Goal: Information Seeking & Learning: Learn about a topic

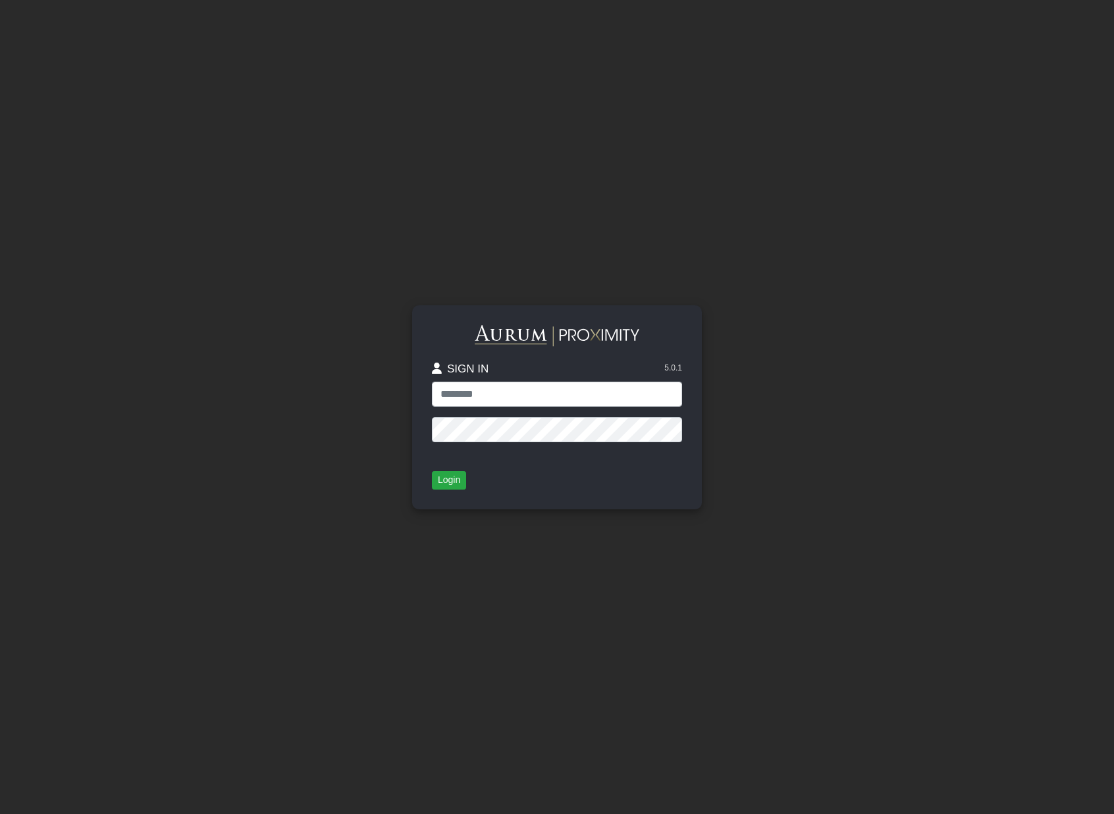
click at [432, 382] on protonpass-control-5098 at bounding box center [432, 382] width 0 height 0
type input "**********"
click at [440, 483] on button "Login" at bounding box center [449, 480] width 34 height 18
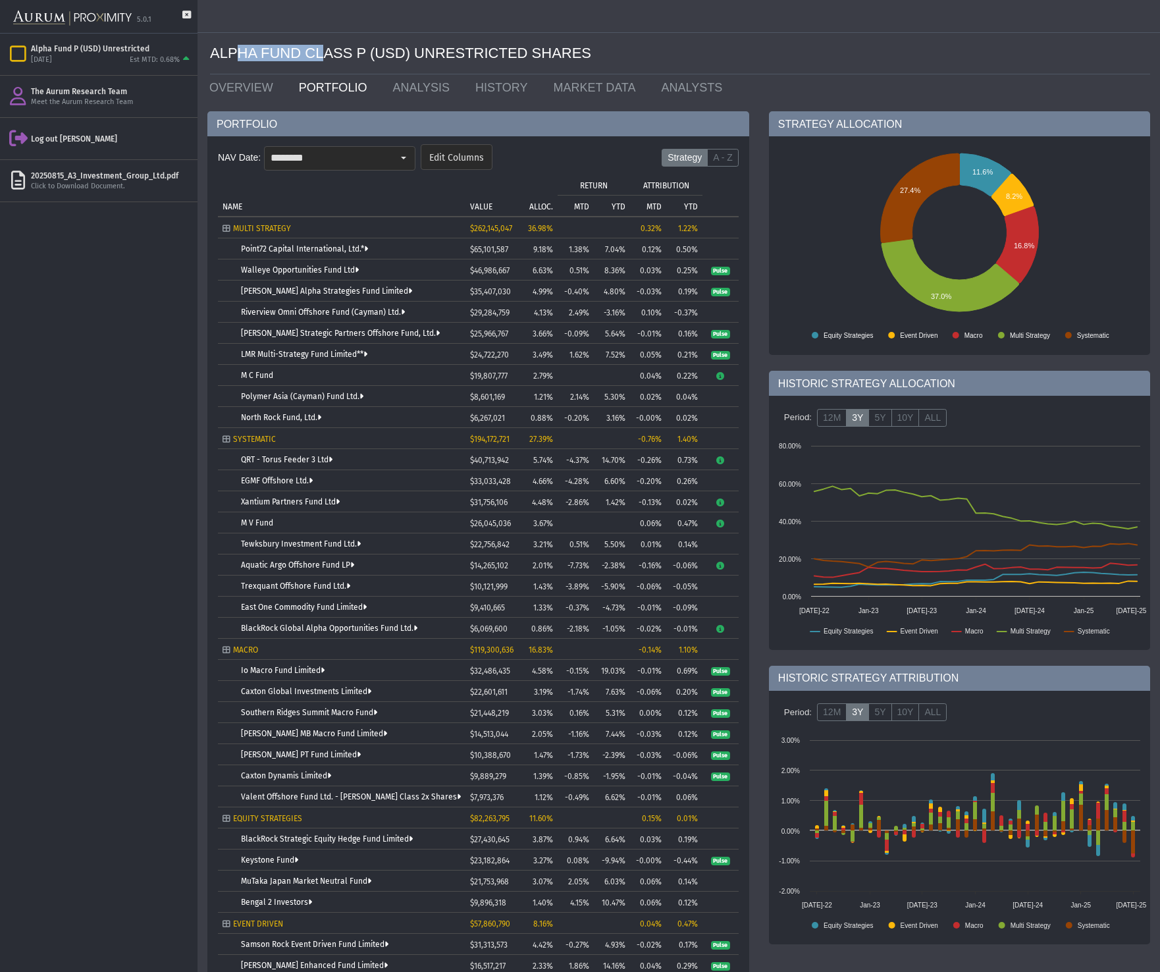
drag, startPoint x: 238, startPoint y: 55, endPoint x: 347, endPoint y: 56, distance: 109.3
click at [340, 56] on div "ALPHA FUND CLASS P (USD) UNRESTRICTED SHARES" at bounding box center [680, 53] width 940 height 41
click at [350, 55] on div "ALPHA FUND CLASS P (USD) UNRESTRICTED SHARES" at bounding box center [680, 53] width 940 height 41
click at [136, 250] on div "Pull down to refresh... Release to refresh... Refreshing... Alpha Fund P (USD) …" at bounding box center [98, 503] width 197 height 938
click at [87, 176] on div "20250815_A3_Investment_Group_Ltd.pdf" at bounding box center [111, 176] width 161 height 11
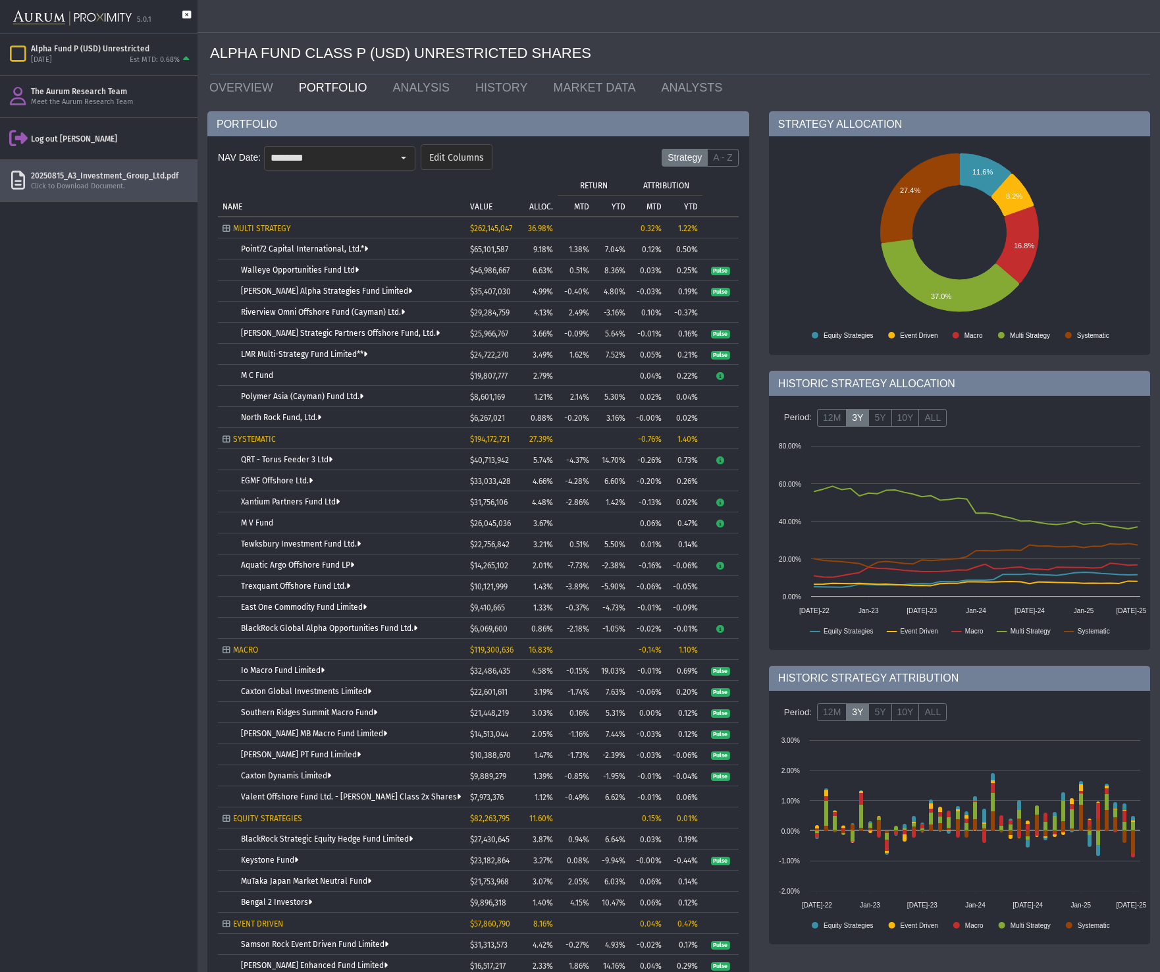
click at [184, 15] on icon at bounding box center [186, 22] width 9 height 22
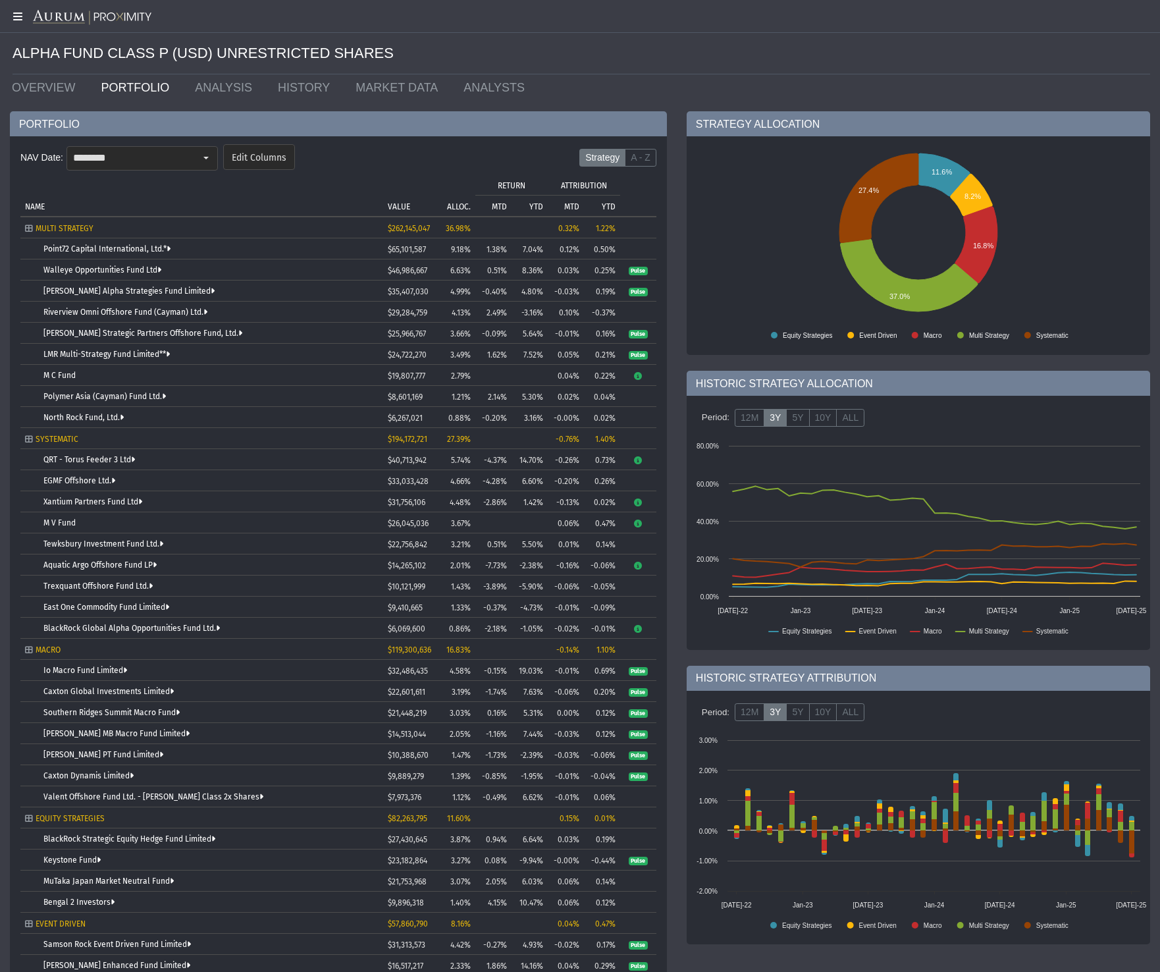
click at [17, 16] on icon at bounding box center [16, 16] width 33 height 11
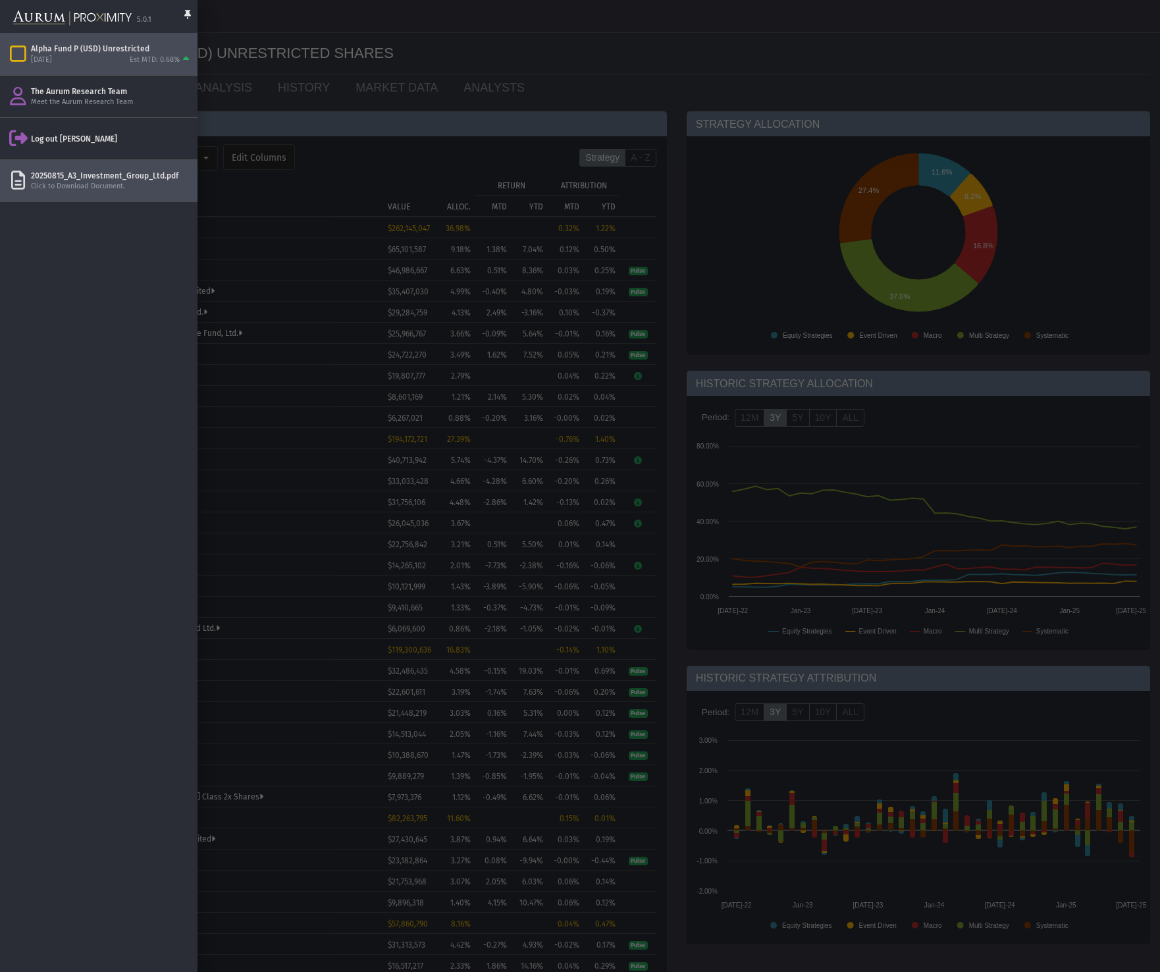
click at [90, 52] on div "Alpha Fund P (USD) Unrestricted" at bounding box center [111, 48] width 161 height 11
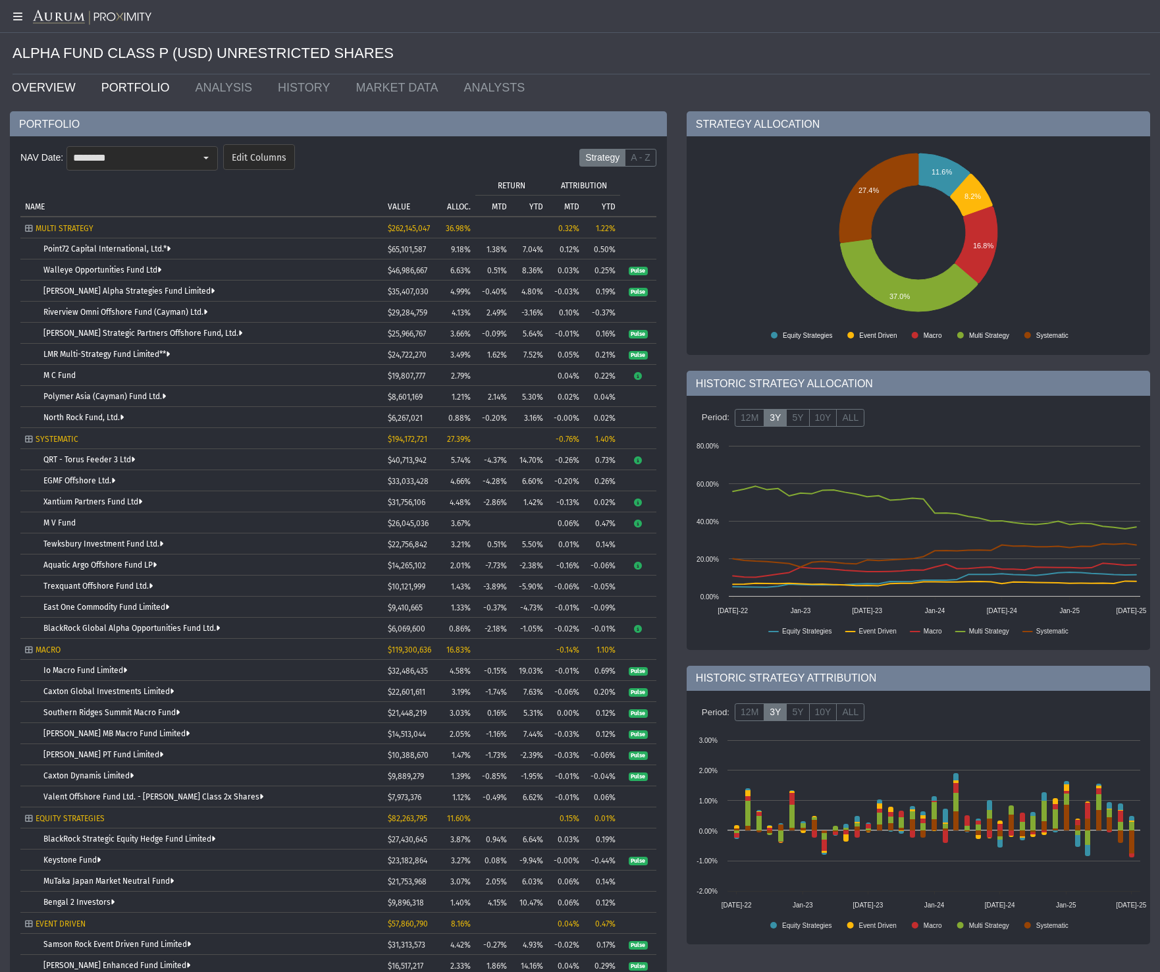
click at [37, 90] on link "OVERVIEW" at bounding box center [47, 87] width 90 height 26
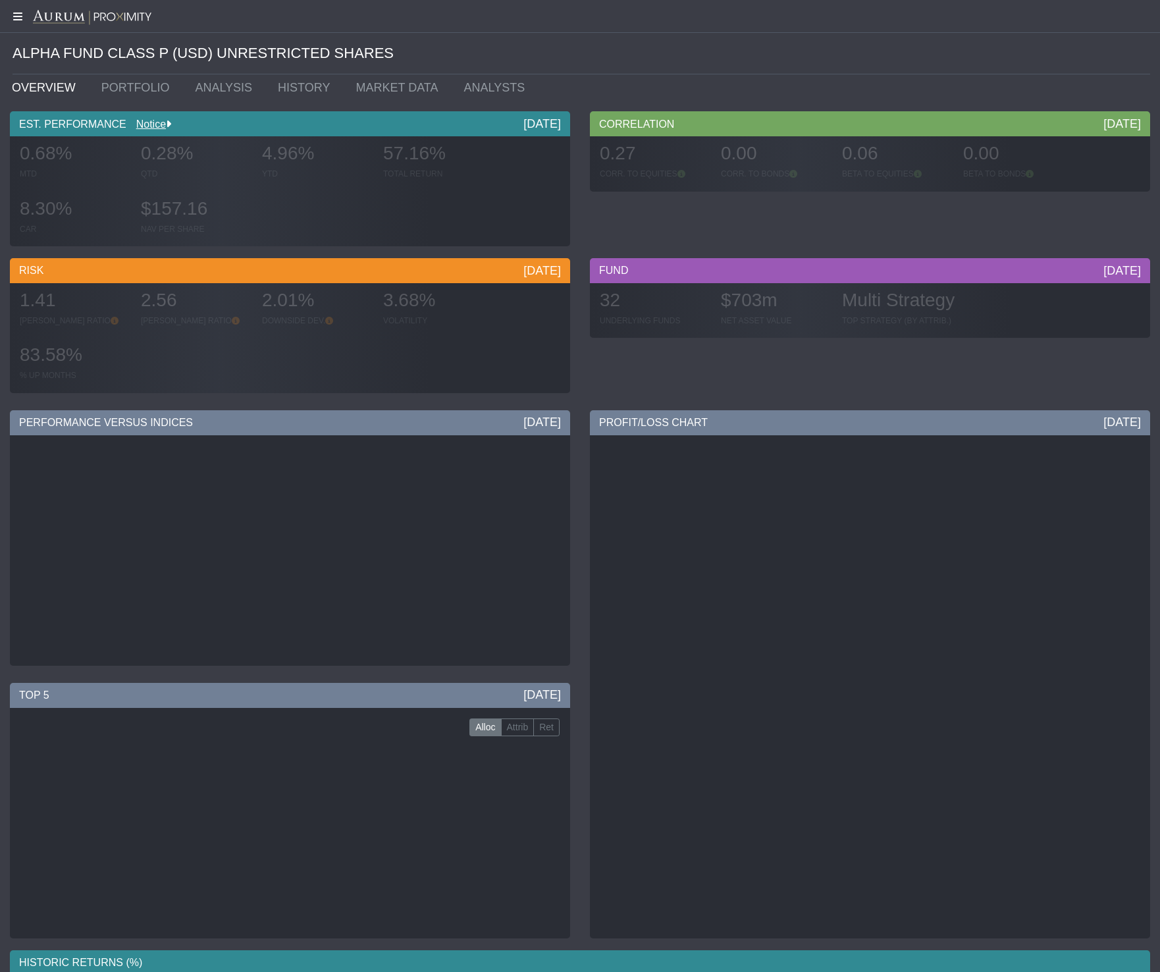
click at [14, 14] on icon at bounding box center [16, 16] width 33 height 11
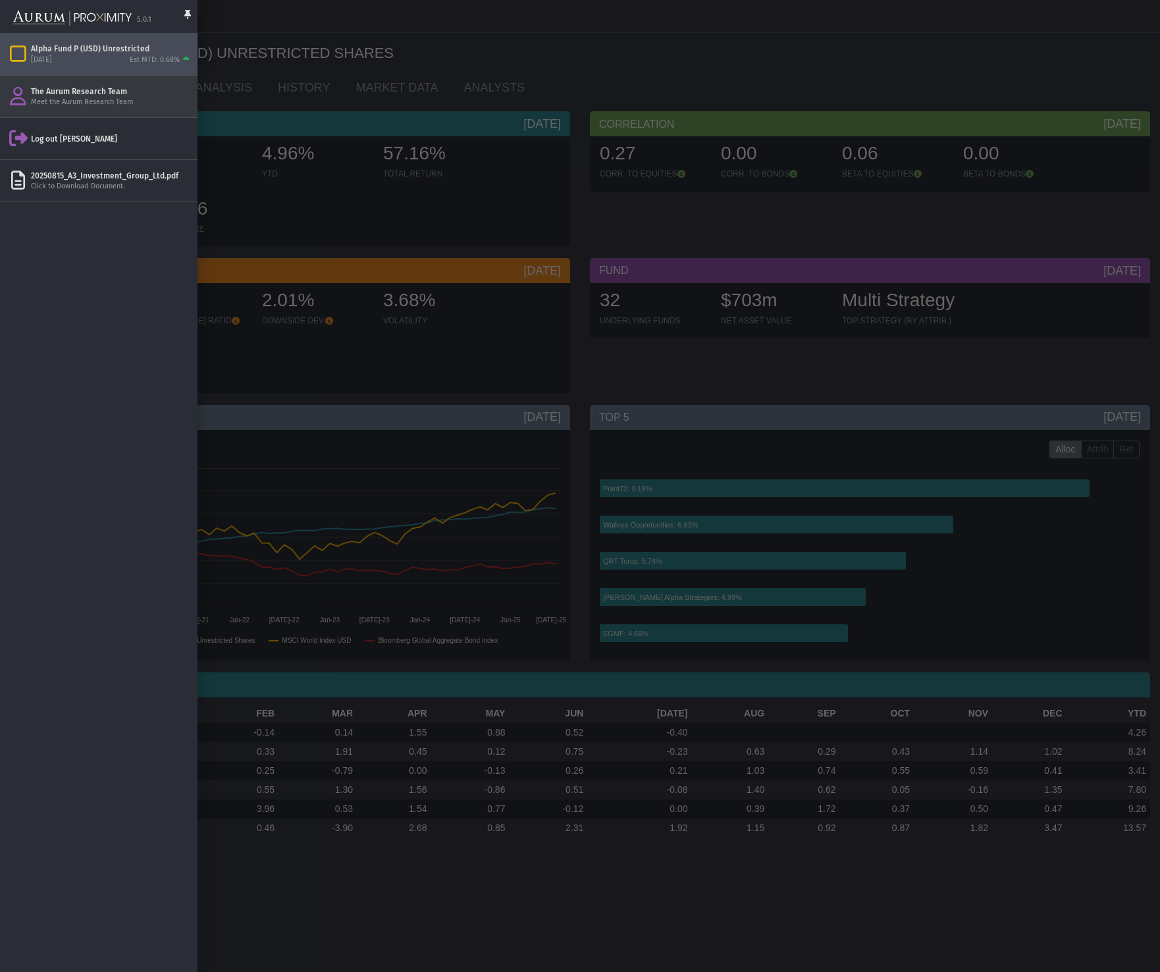
click at [62, 94] on div "The Aurum Research Team" at bounding box center [111, 91] width 161 height 11
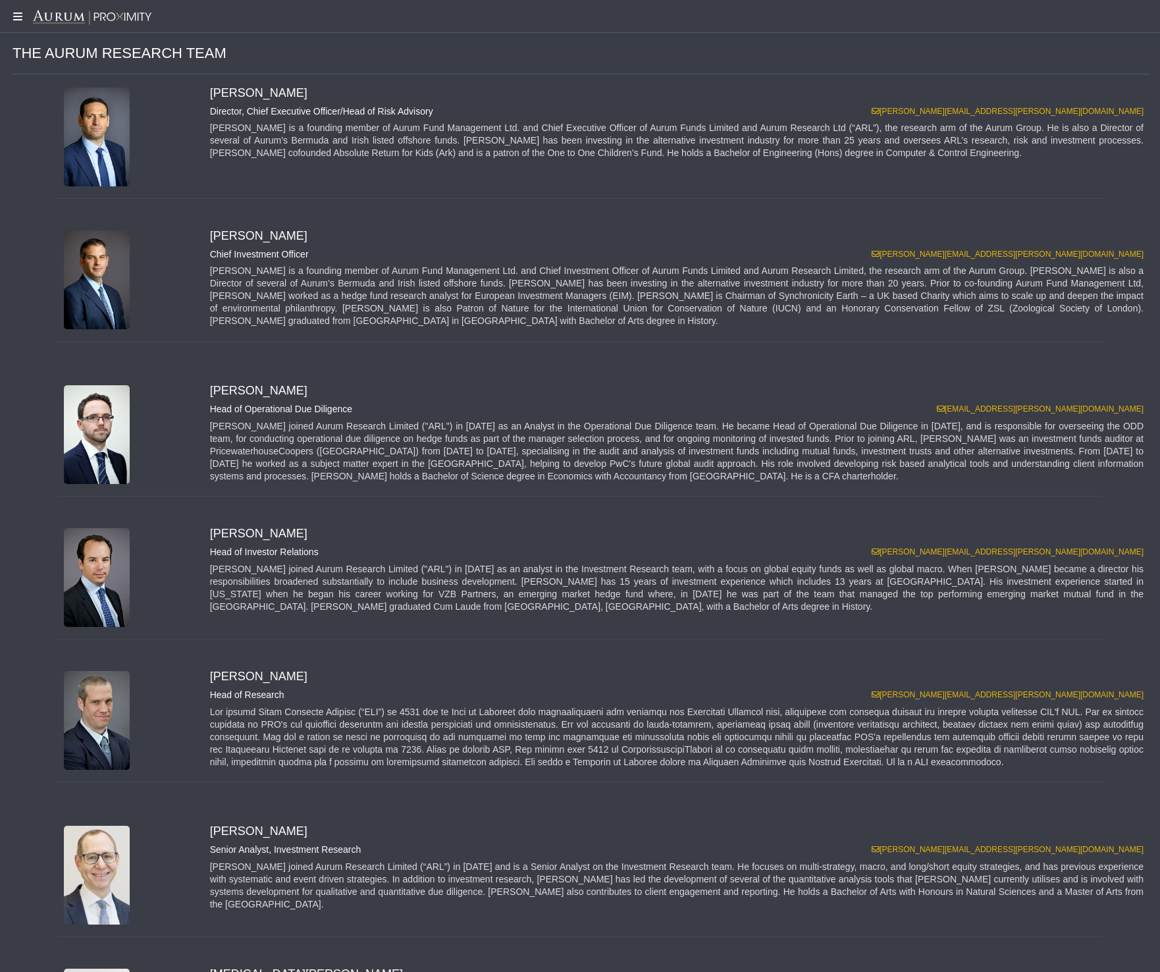
click at [15, 18] on icon at bounding box center [16, 16] width 33 height 11
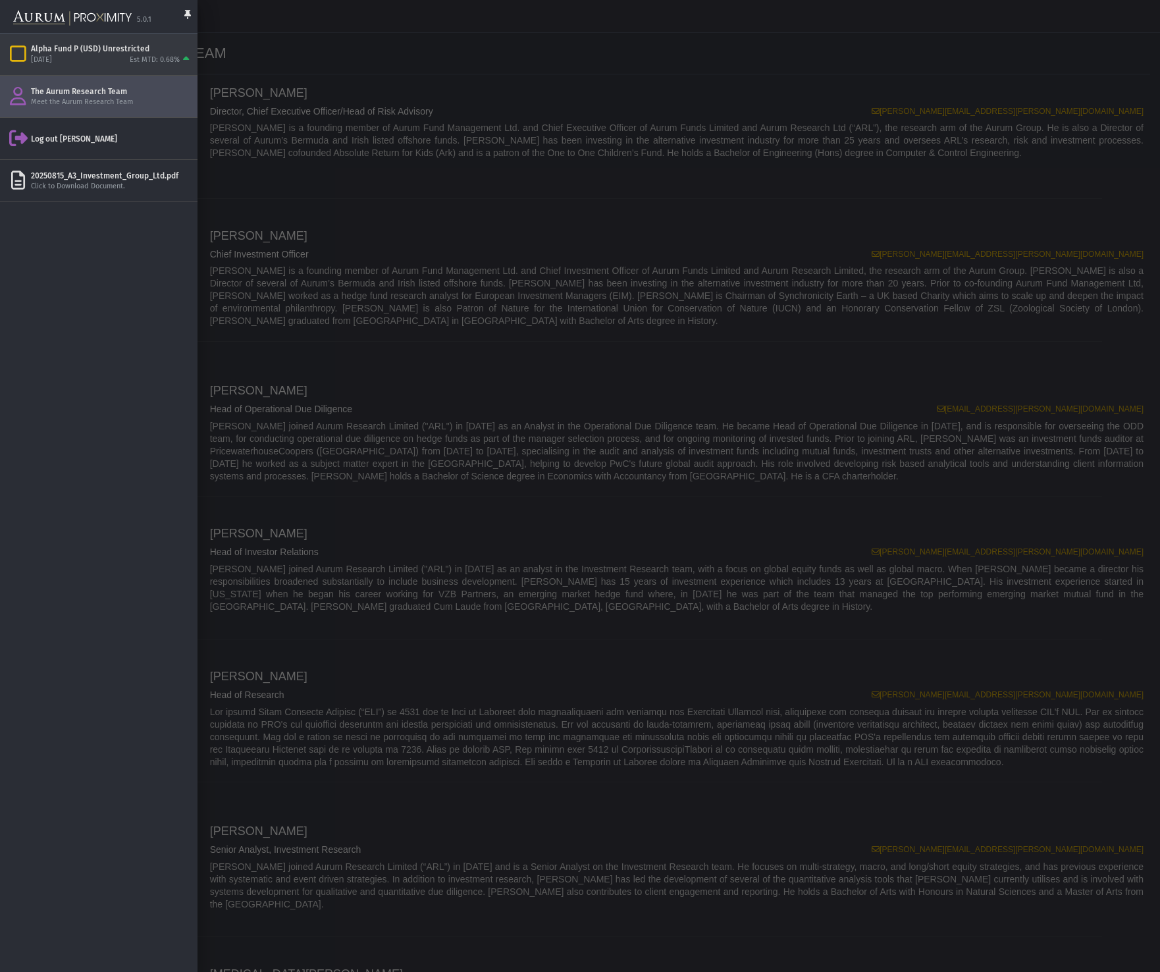
click at [89, 55] on div "[DATE] Est MTD: 0.68%" at bounding box center [111, 60] width 161 height 12
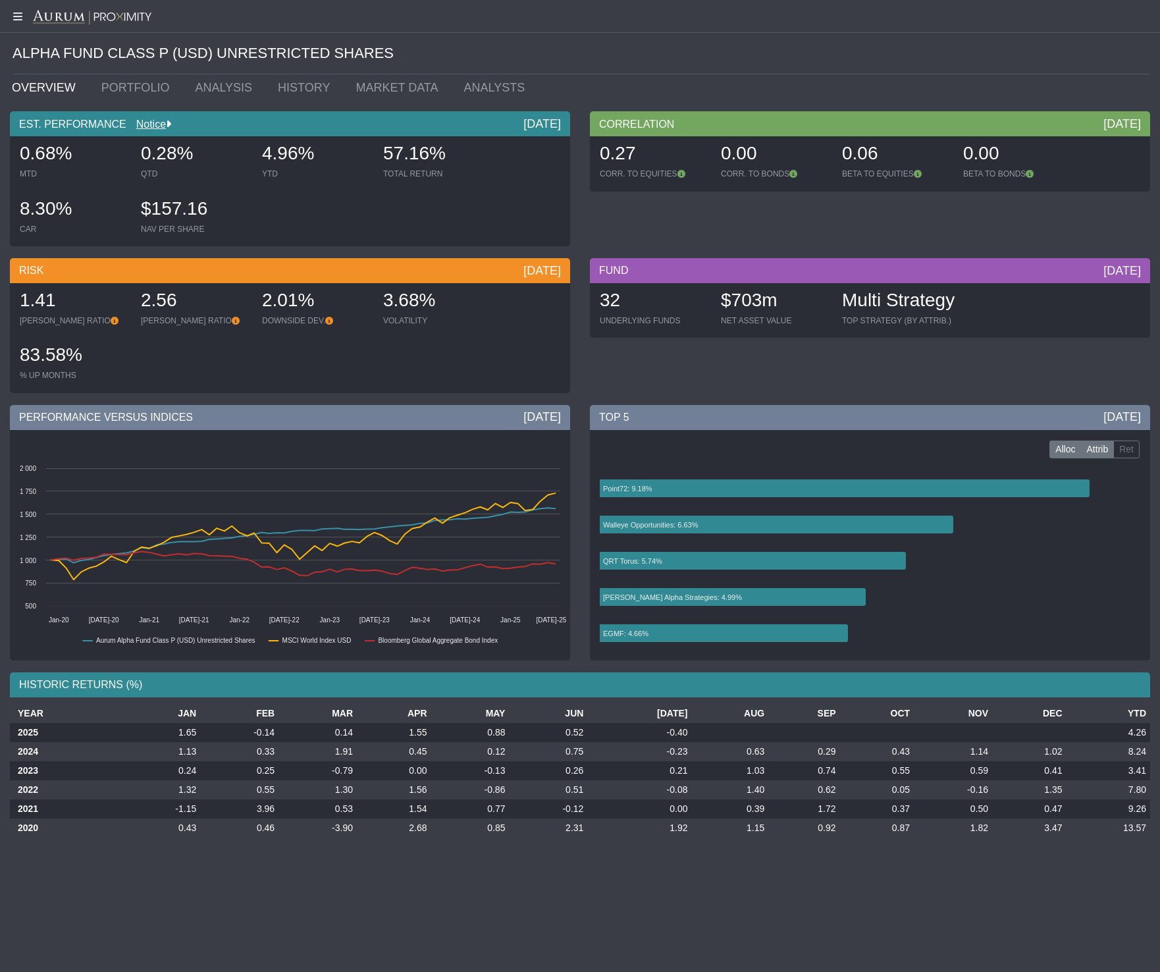
click at [1095, 452] on label "Attrib" at bounding box center [1098, 449] width 34 height 18
click at [1068, 453] on label "Alloc" at bounding box center [1065, 449] width 32 height 18
click at [1095, 449] on label "Attrib" at bounding box center [1098, 449] width 34 height 18
click at [1113, 451] on label "Ret" at bounding box center [1126, 449] width 26 height 18
click at [1097, 449] on label "Attrib" at bounding box center [1098, 449] width 34 height 18
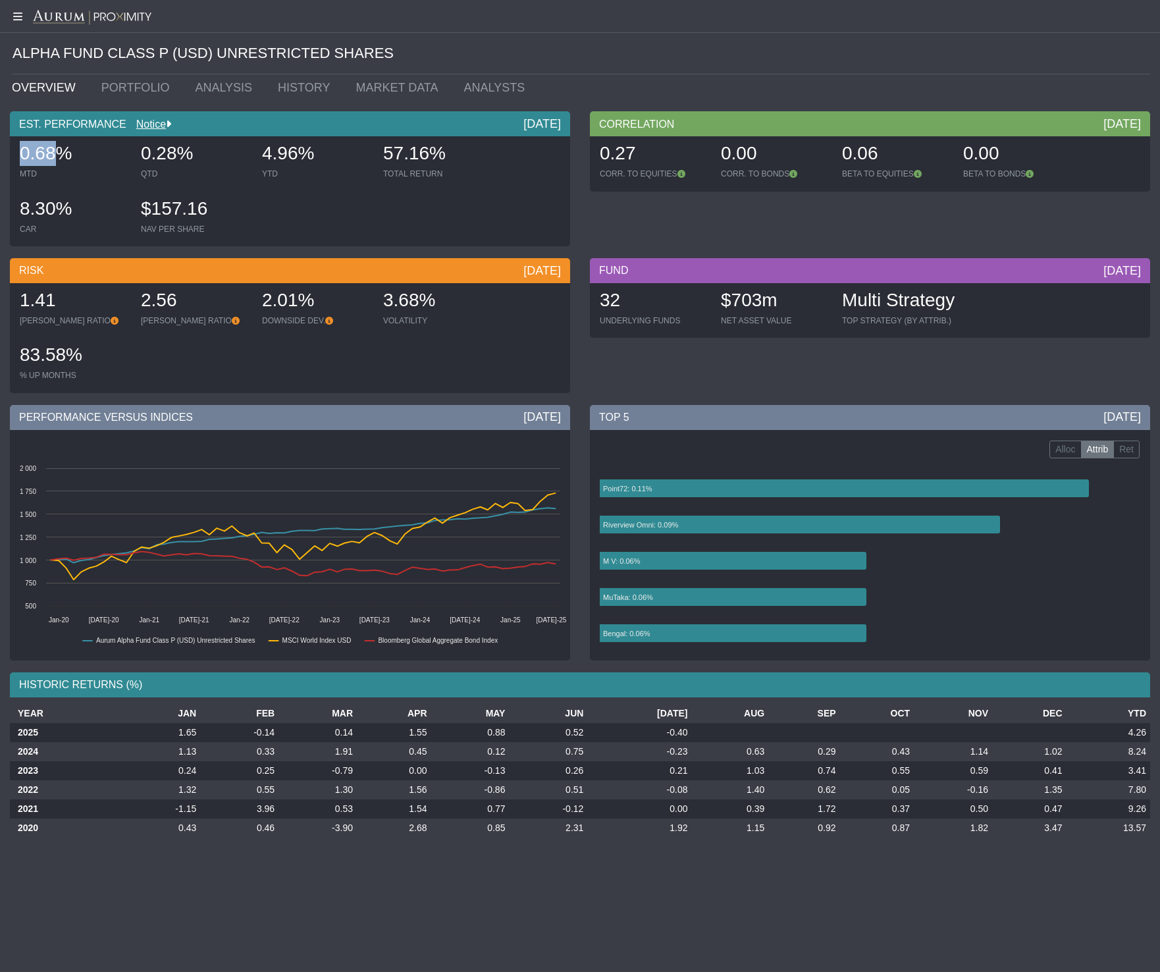
drag, startPoint x: 24, startPoint y: 151, endPoint x: 66, endPoint y: 153, distance: 42.2
click at [65, 153] on span "0.68%" at bounding box center [46, 153] width 52 height 20
click at [66, 153] on span "0.68%" at bounding box center [46, 153] width 52 height 20
drag, startPoint x: 659, startPoint y: 733, endPoint x: 697, endPoint y: 733, distance: 38.2
click at [697, 733] on tr "2025 1.65 -0.14 0.14 1.55 0.88 0.52 -0.40 4.26" at bounding box center [580, 732] width 1140 height 19
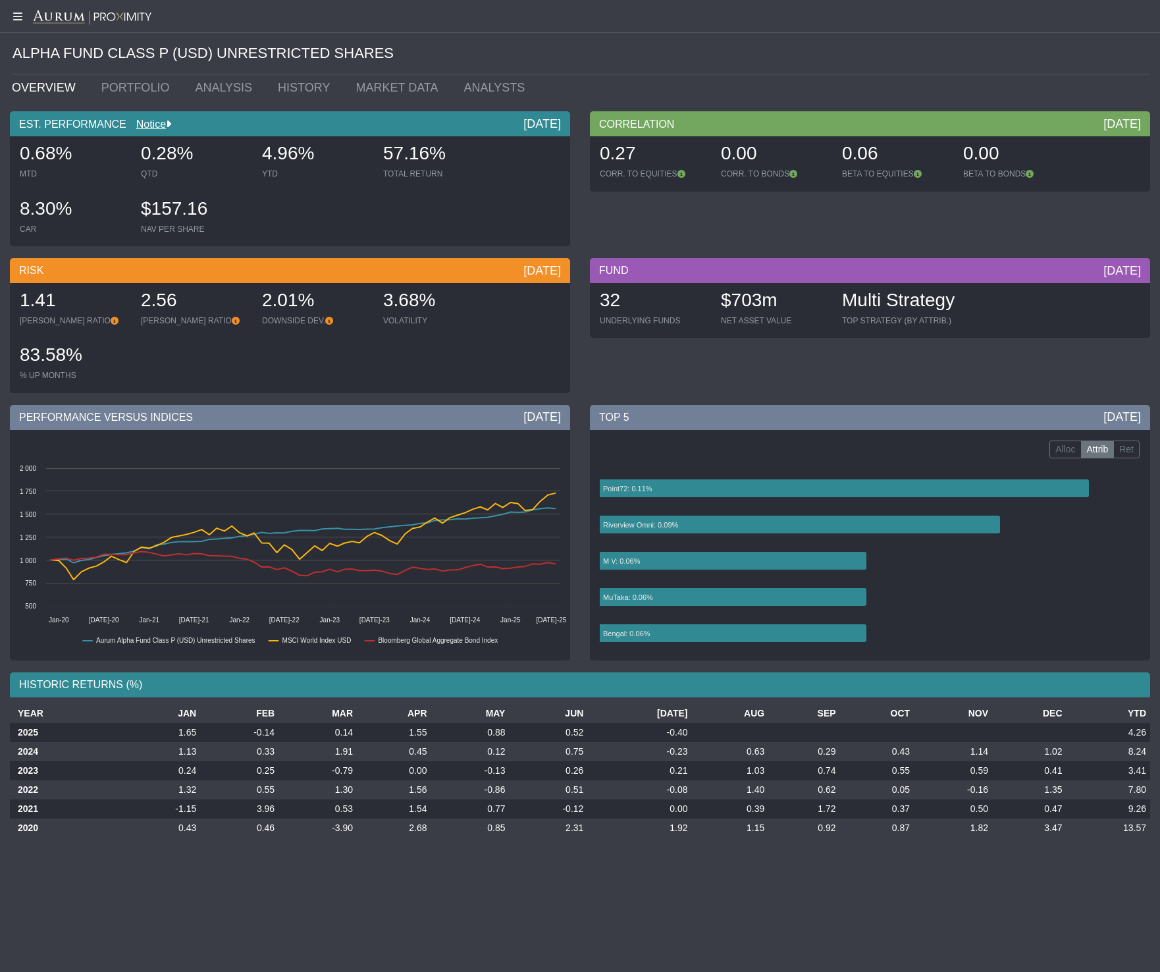
click at [697, 733] on td at bounding box center [729, 732] width 77 height 19
click at [128, 78] on link "PORTFOLIO" at bounding box center [139, 87] width 94 height 26
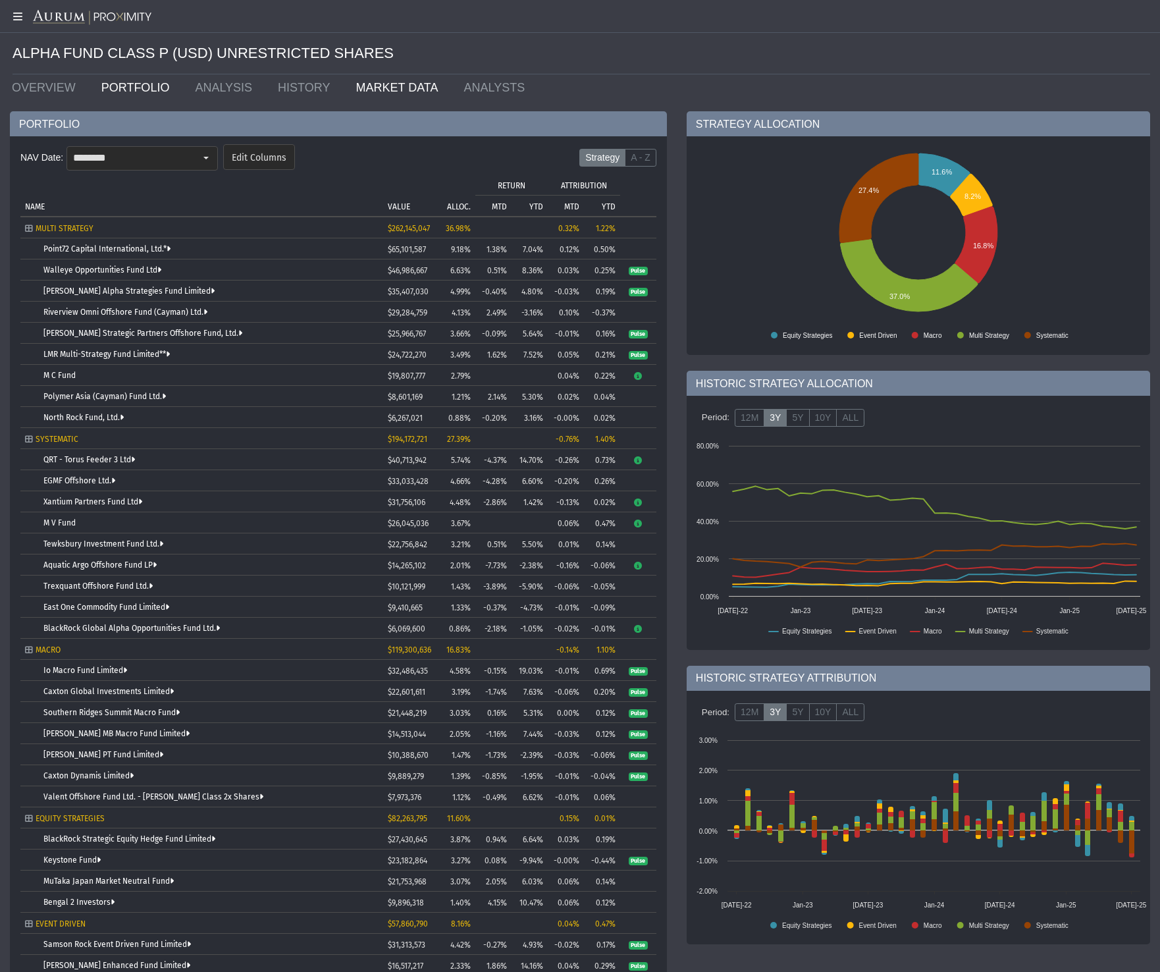
click at [406, 86] on link "MARKET DATA" at bounding box center [400, 87] width 108 height 26
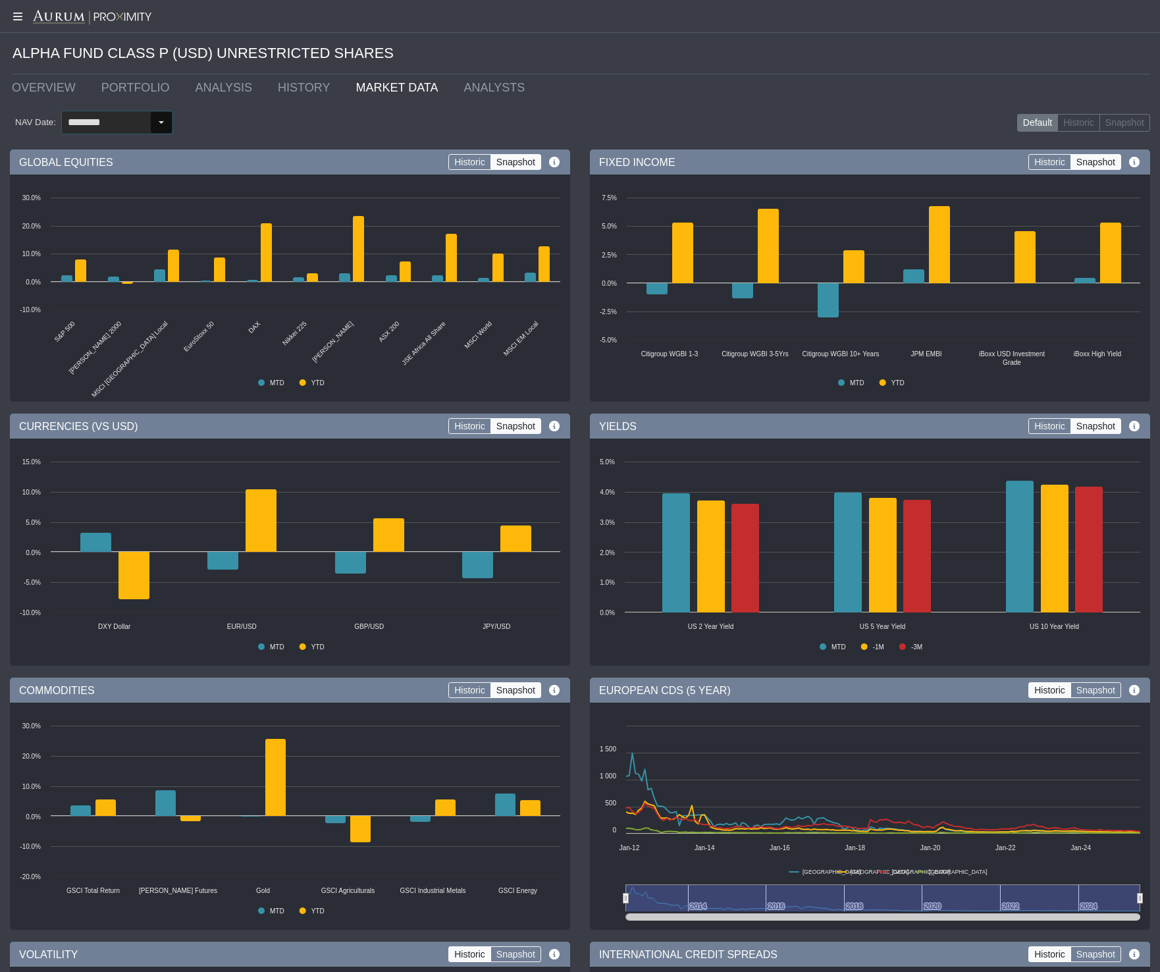
click at [151, 122] on div "Select" at bounding box center [161, 122] width 21 height 21
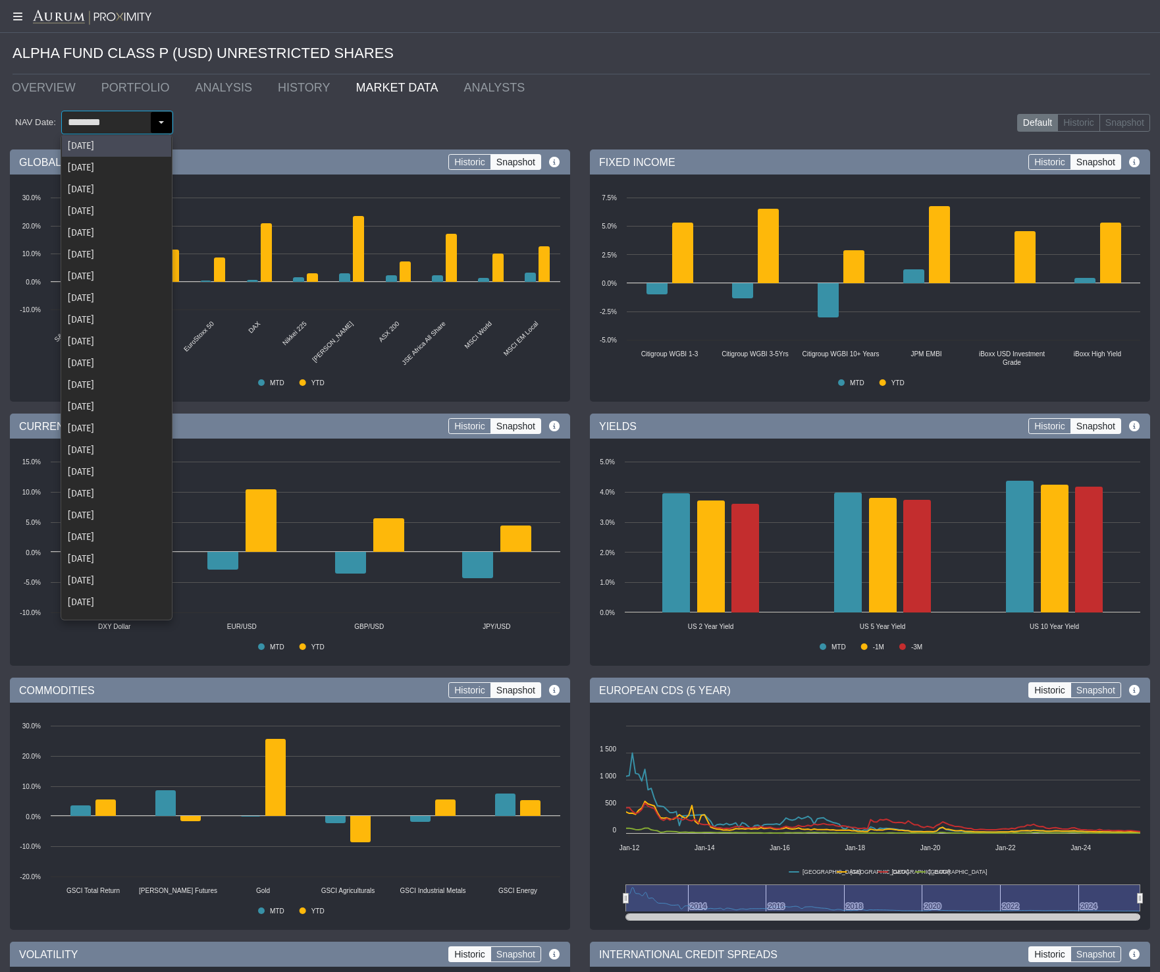
click at [305, 117] on div "NAV Date: ******** Default Historic Snapshot" at bounding box center [580, 122] width 1140 height 43
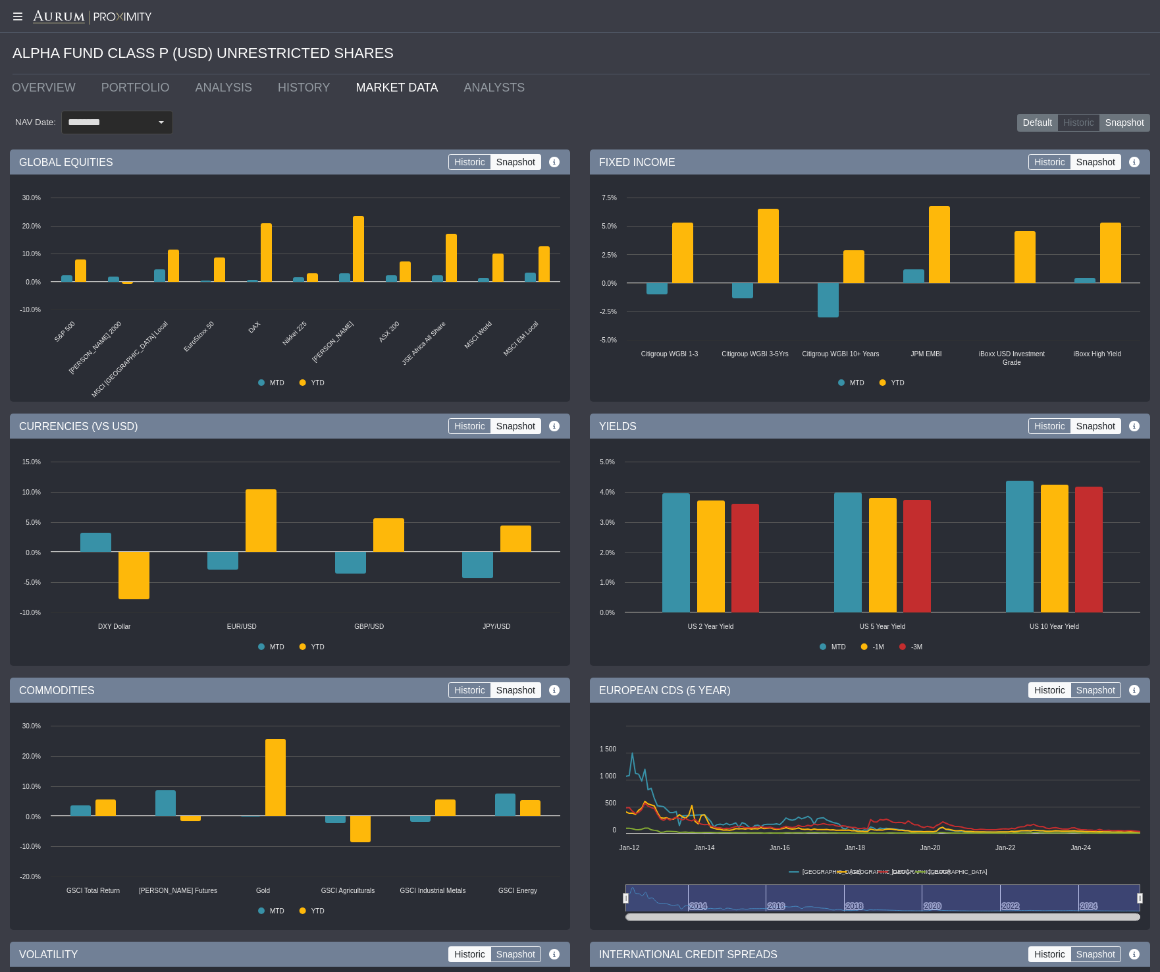
click at [1107, 120] on label "Snapshot" at bounding box center [1124, 123] width 51 height 18
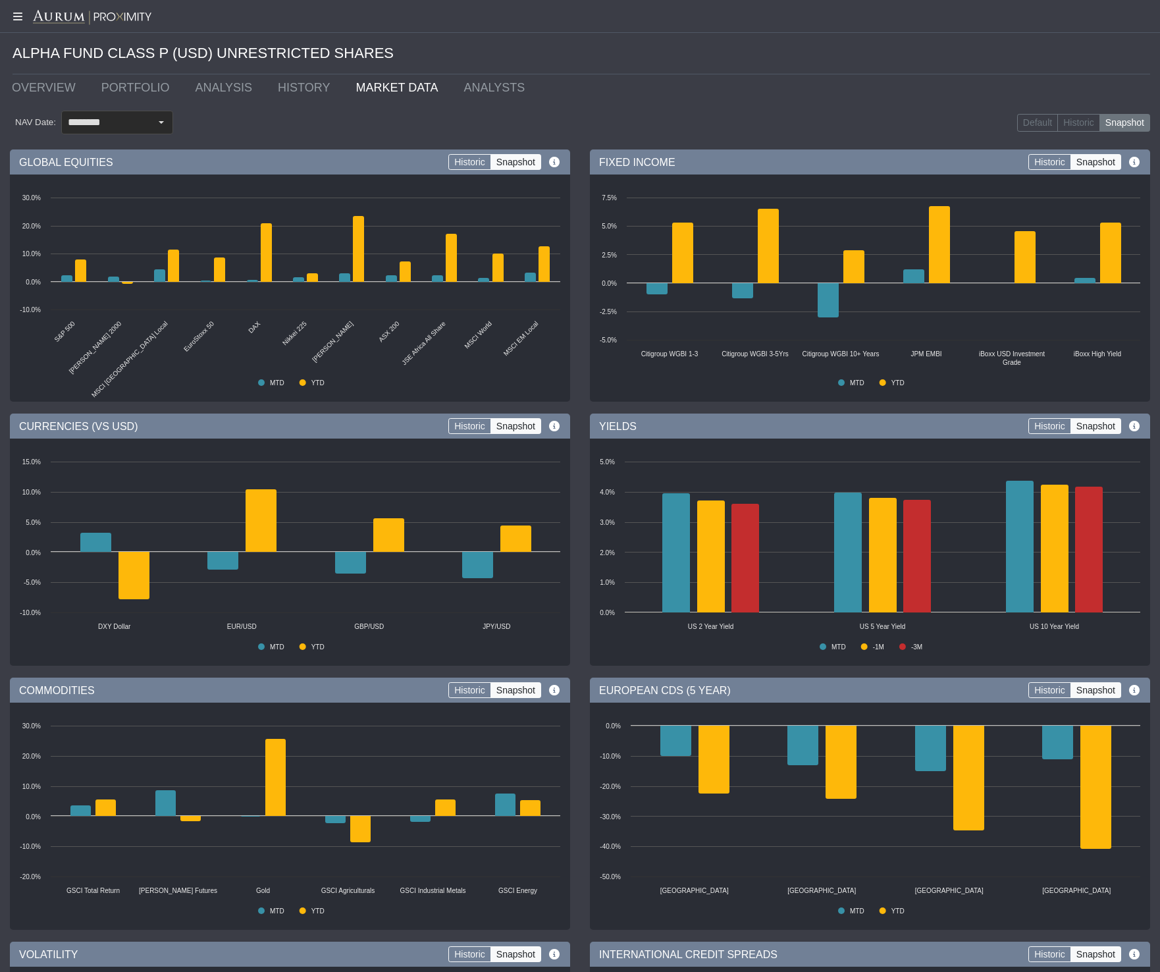
click at [1110, 119] on label "Snapshot" at bounding box center [1124, 123] width 51 height 18
click at [1086, 120] on label "Historic" at bounding box center [1078, 123] width 43 height 18
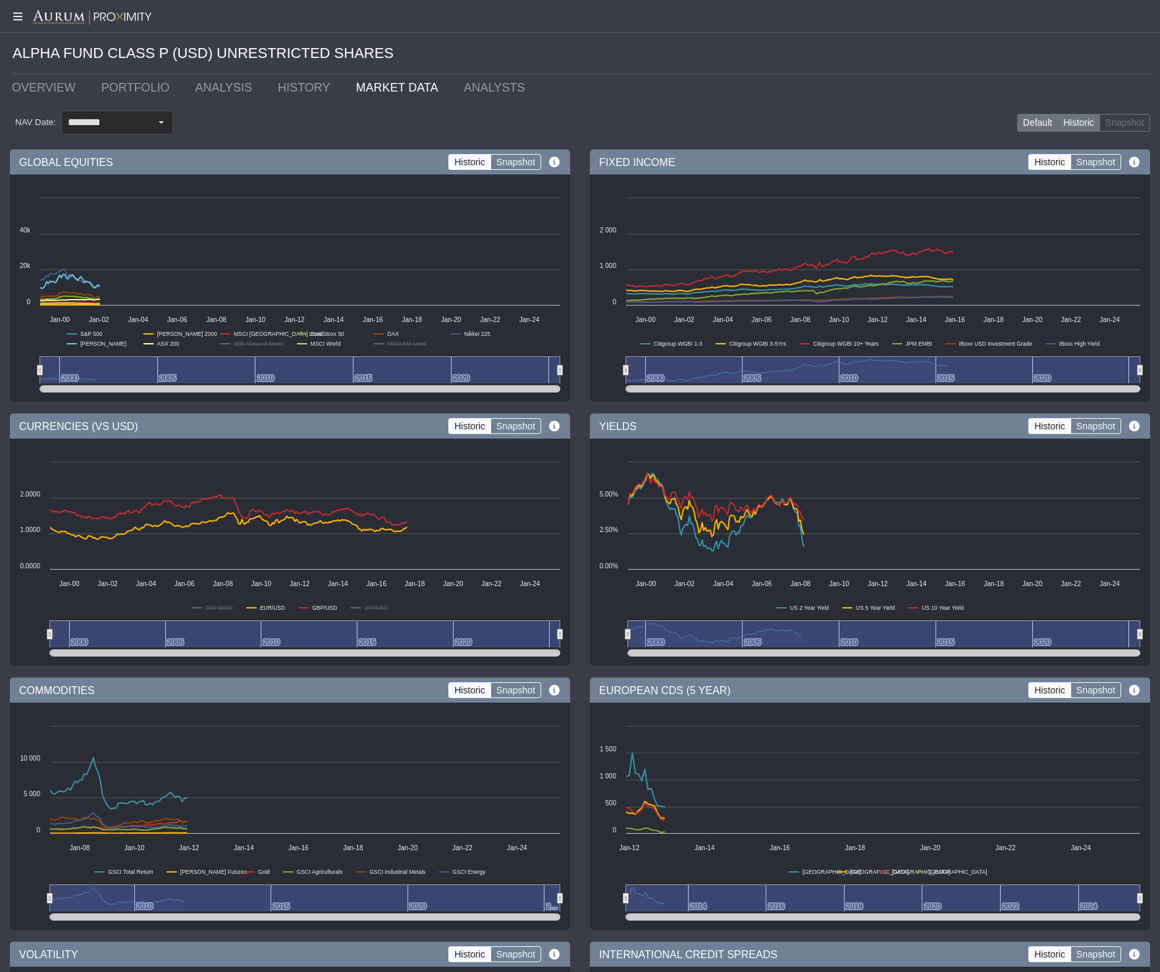
click at [1047, 123] on label "Default" at bounding box center [1037, 123] width 41 height 18
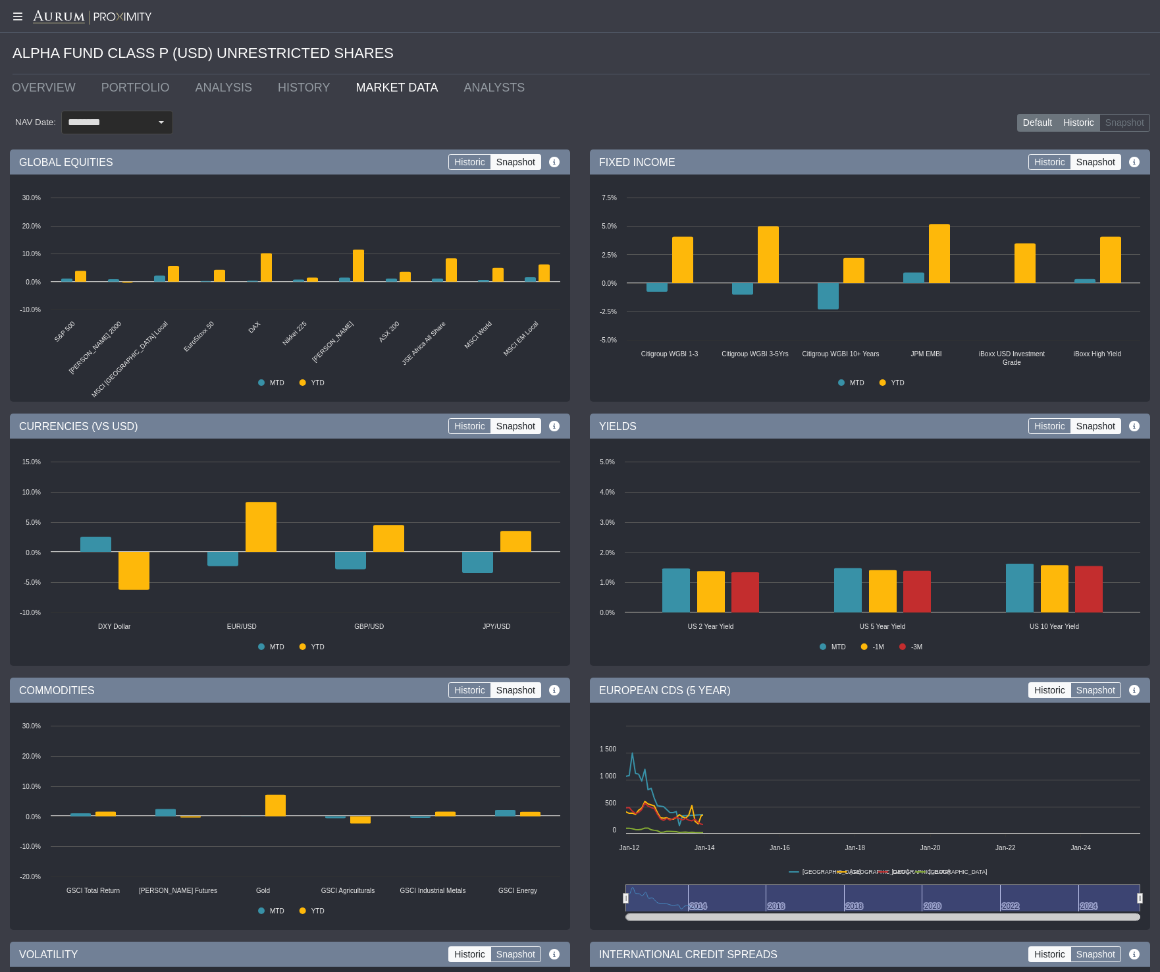
click at [1086, 123] on label "Historic" at bounding box center [1078, 123] width 43 height 18
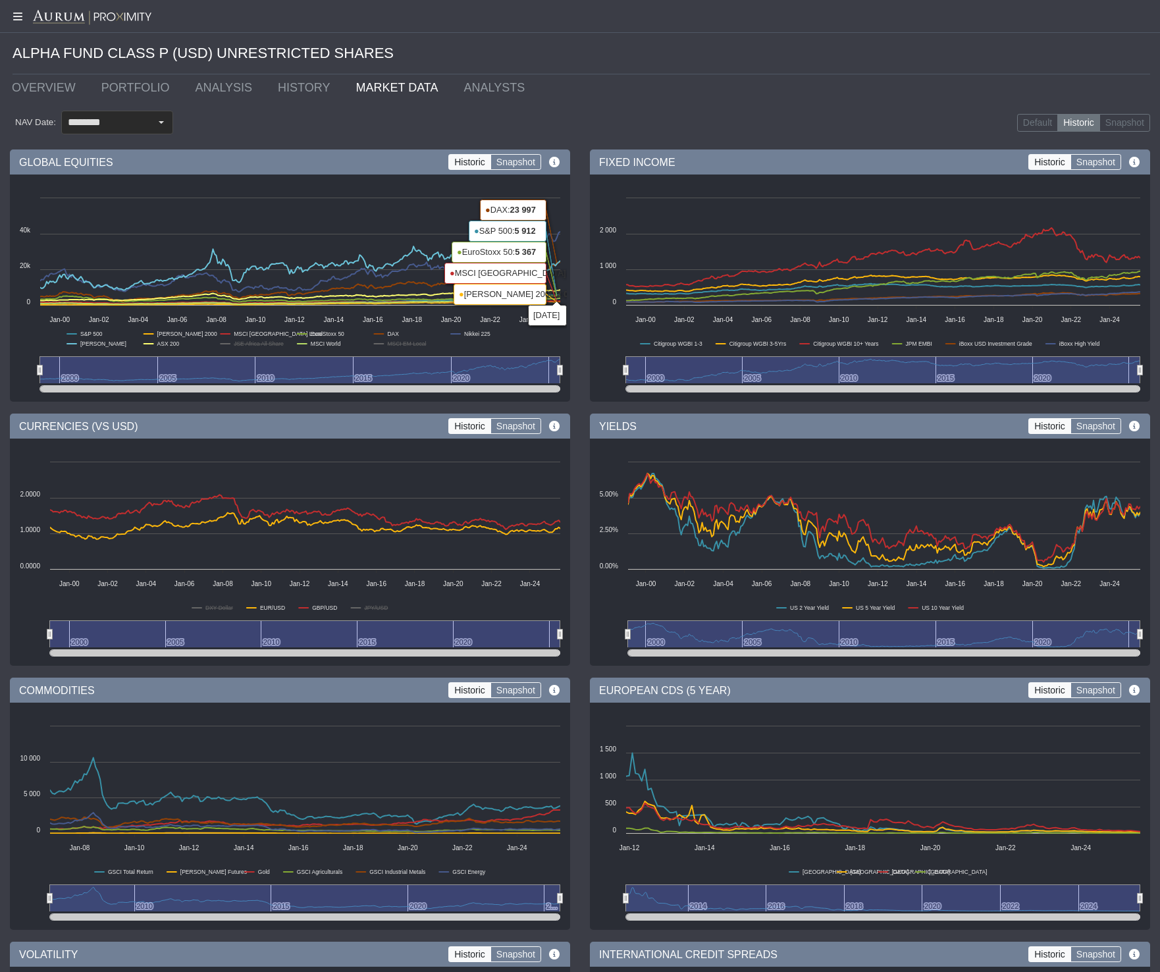
click at [755, 94] on ul "OVERVIEW PORTFOLIO ANALYSIS HISTORY MARKET DATA ANALYSTS" at bounding box center [581, 87] width 1158 height 26
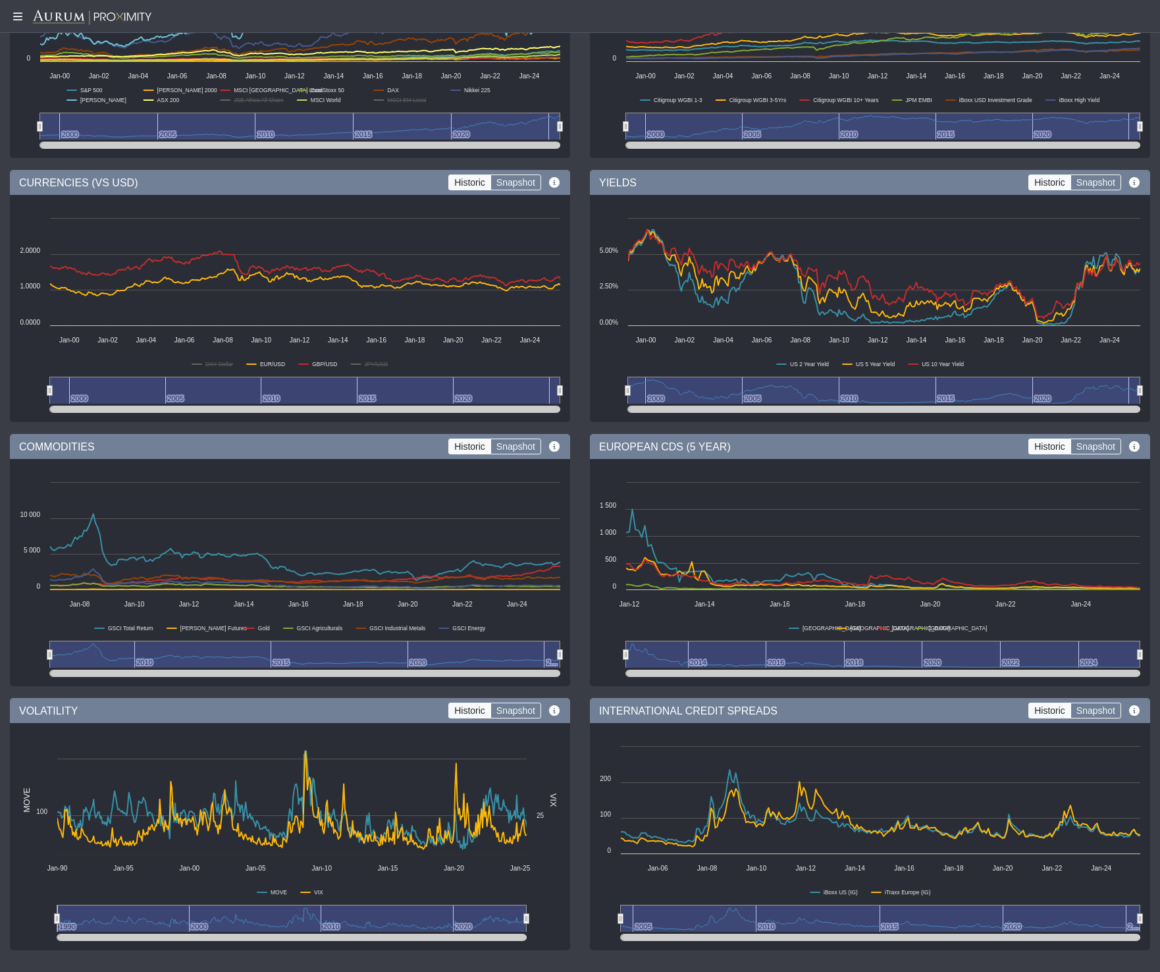
scroll to position [244, 0]
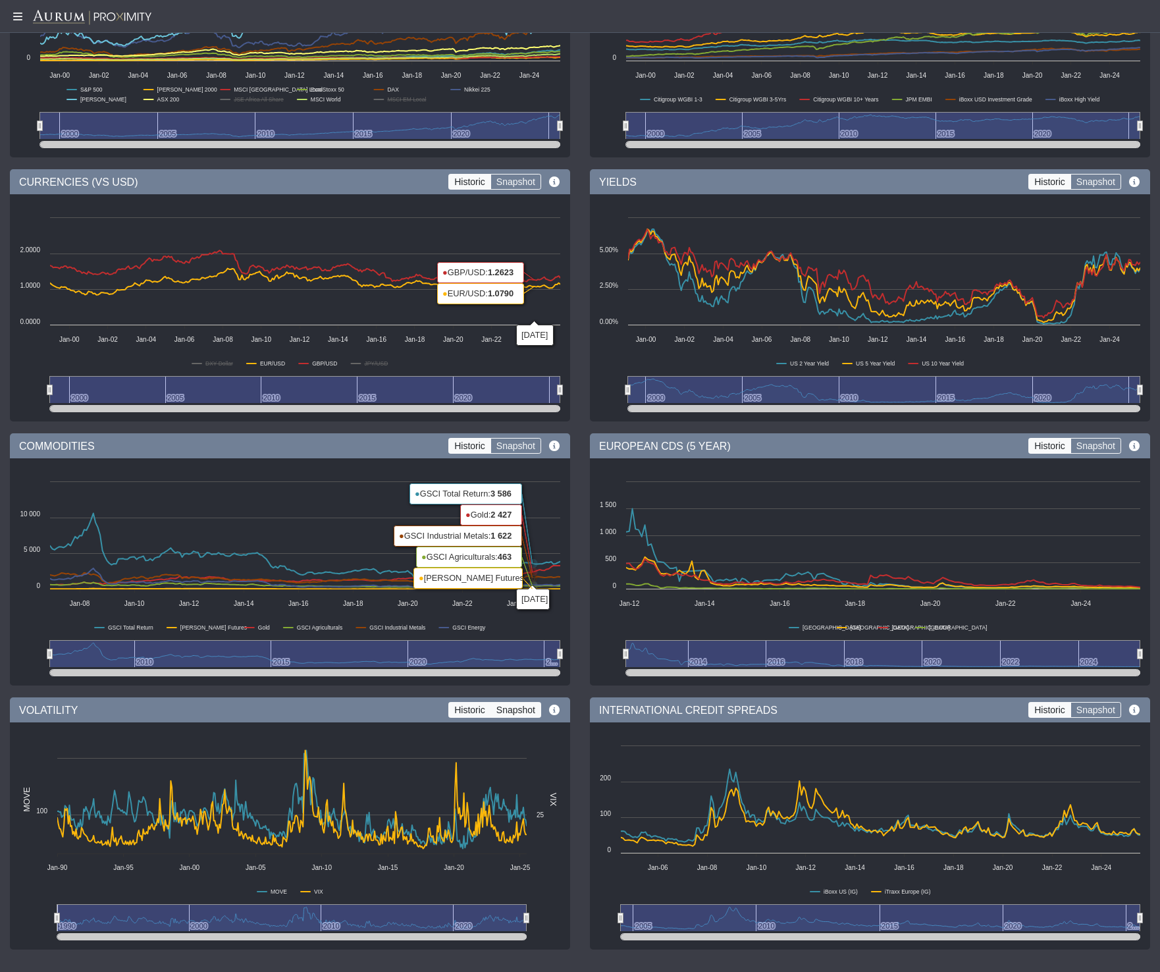
click at [513, 711] on label "Snapshot" at bounding box center [515, 710] width 51 height 16
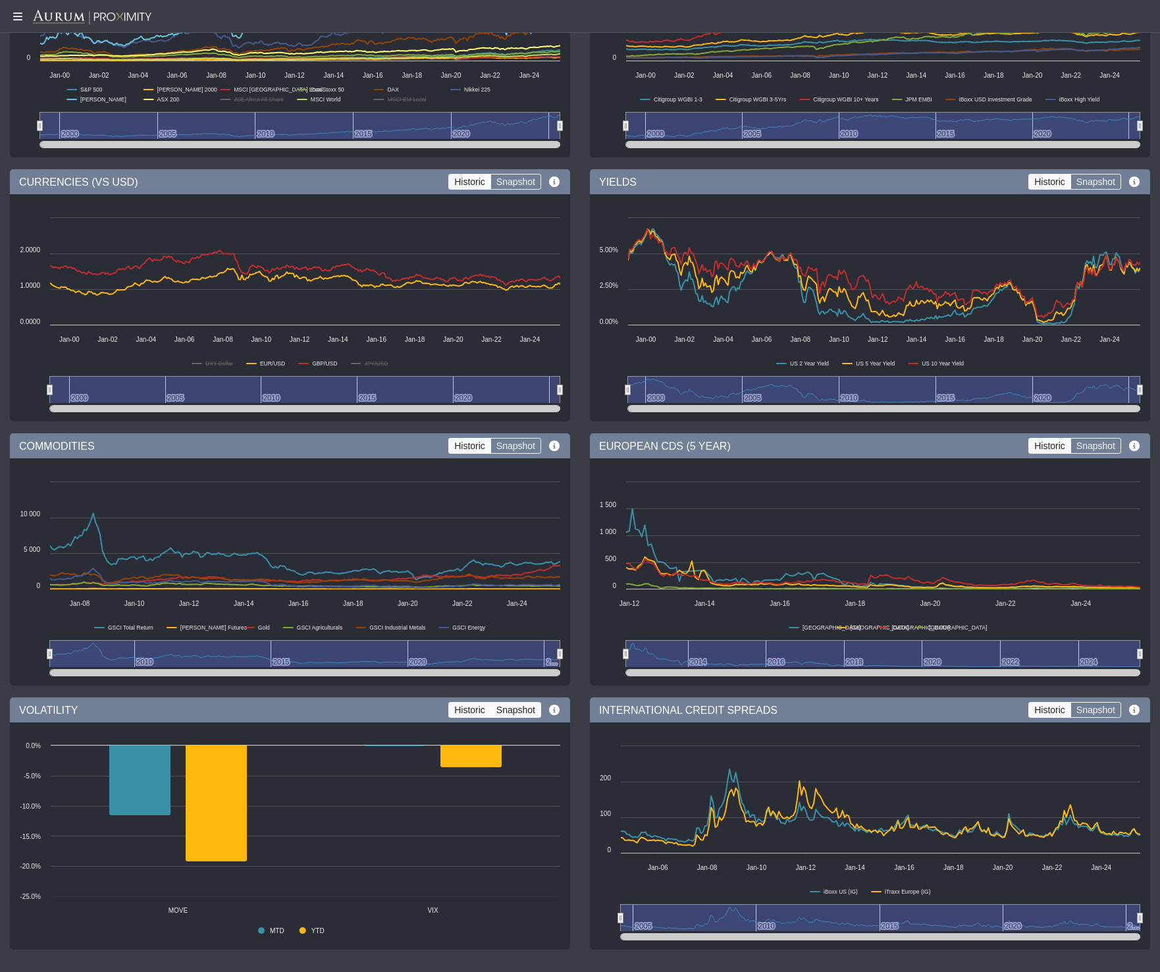
click at [458, 709] on label "Historic" at bounding box center [469, 710] width 43 height 16
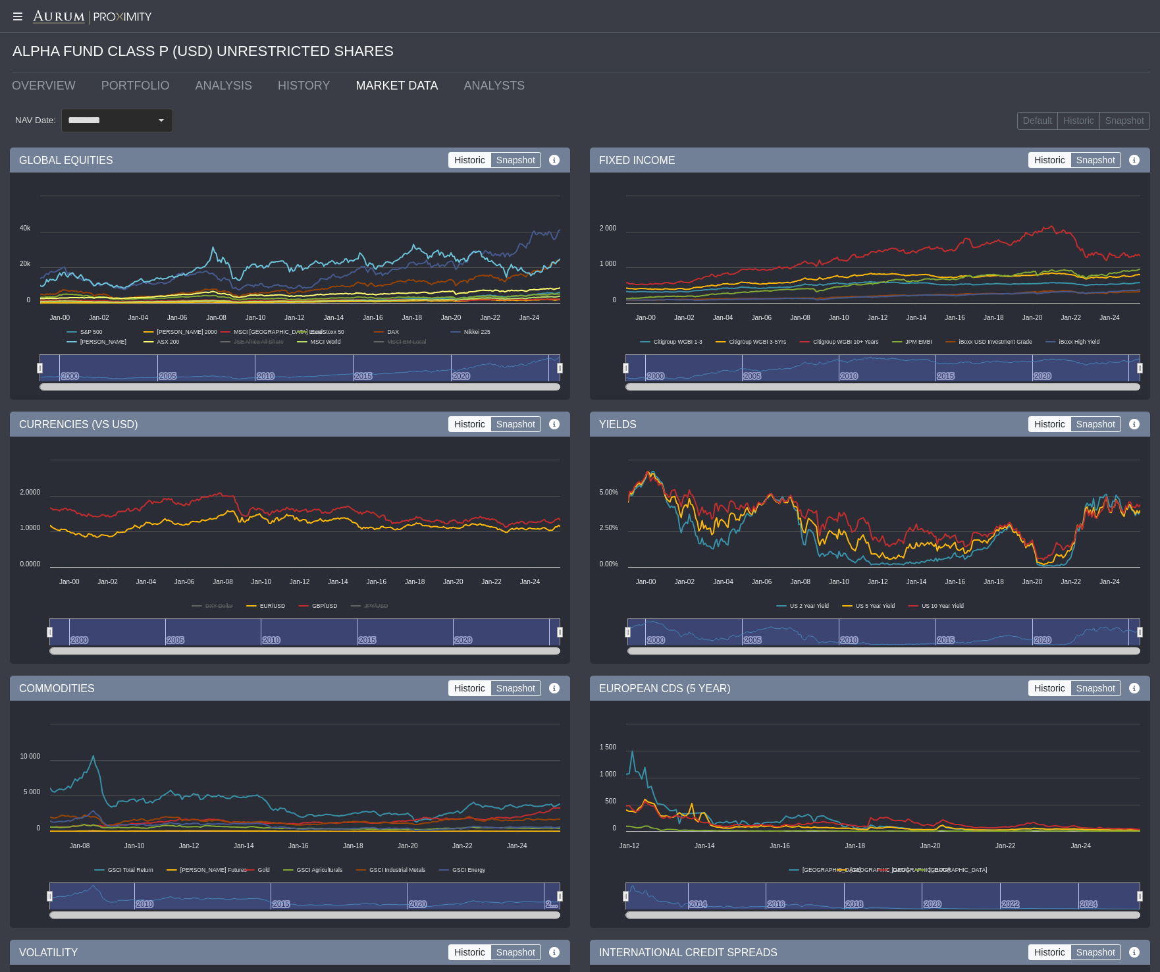
scroll to position [0, 0]
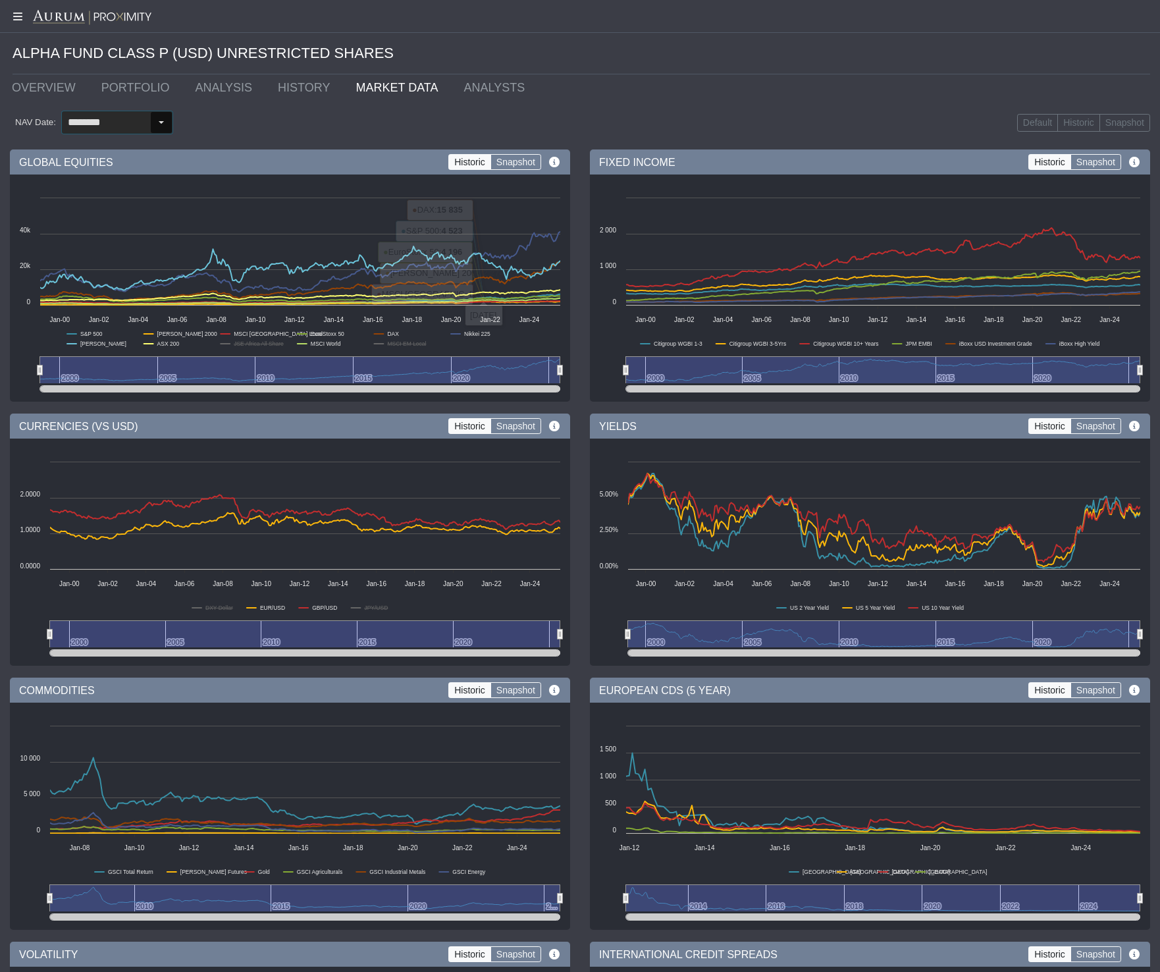
click at [120, 125] on input "********" at bounding box center [106, 122] width 88 height 22
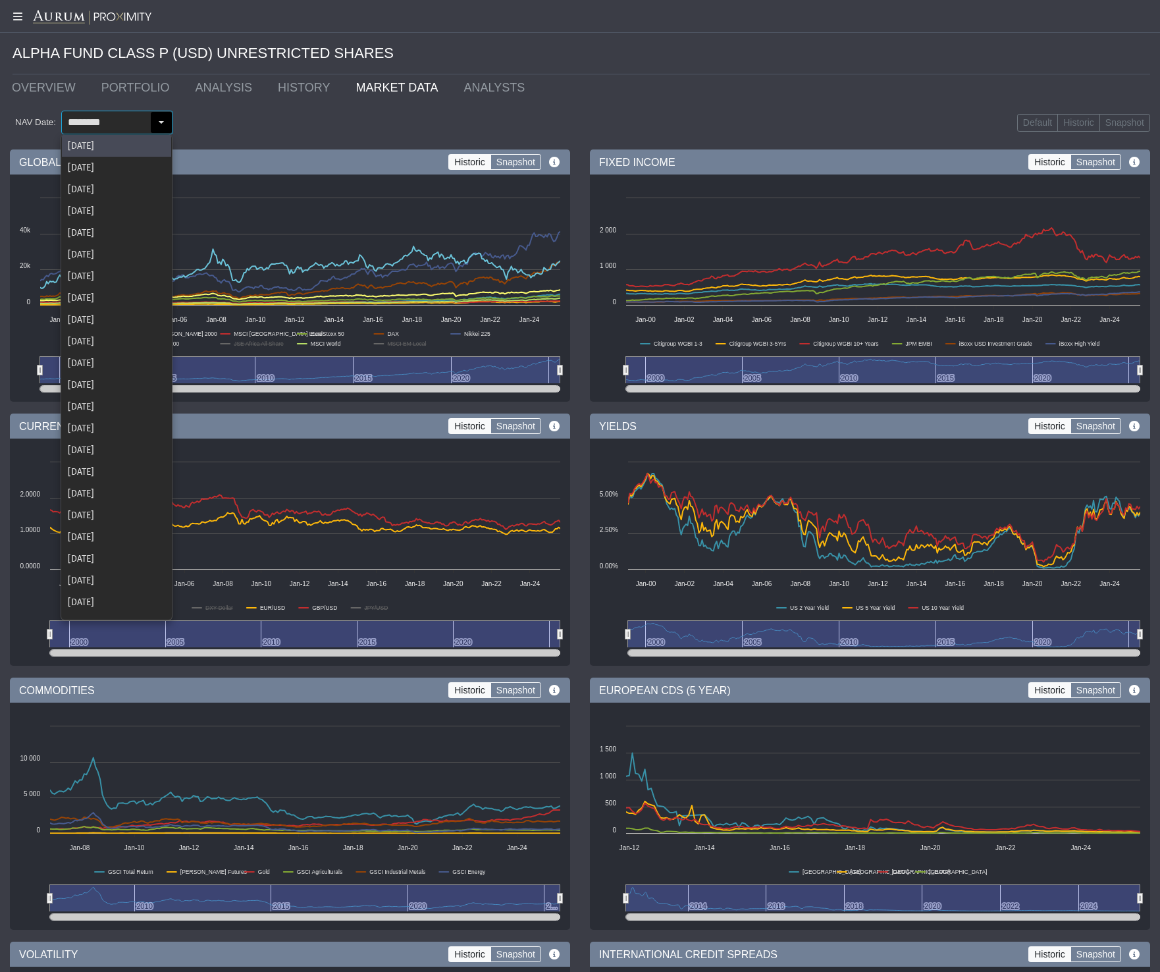
click at [242, 121] on div "NAV Date: ******** Default Historic Snapshot" at bounding box center [580, 122] width 1140 height 43
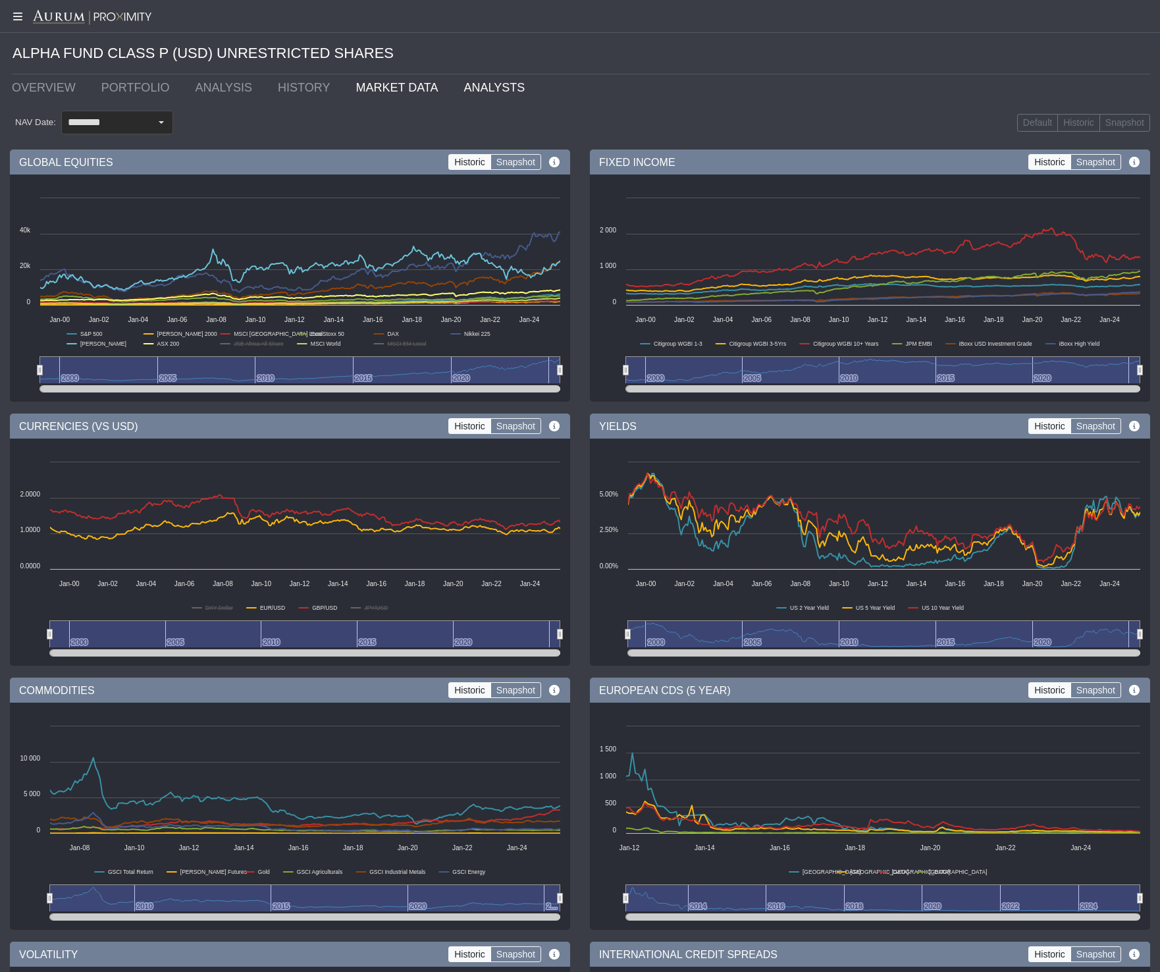
click at [475, 93] on link "ANALYSTS" at bounding box center [497, 87] width 87 height 26
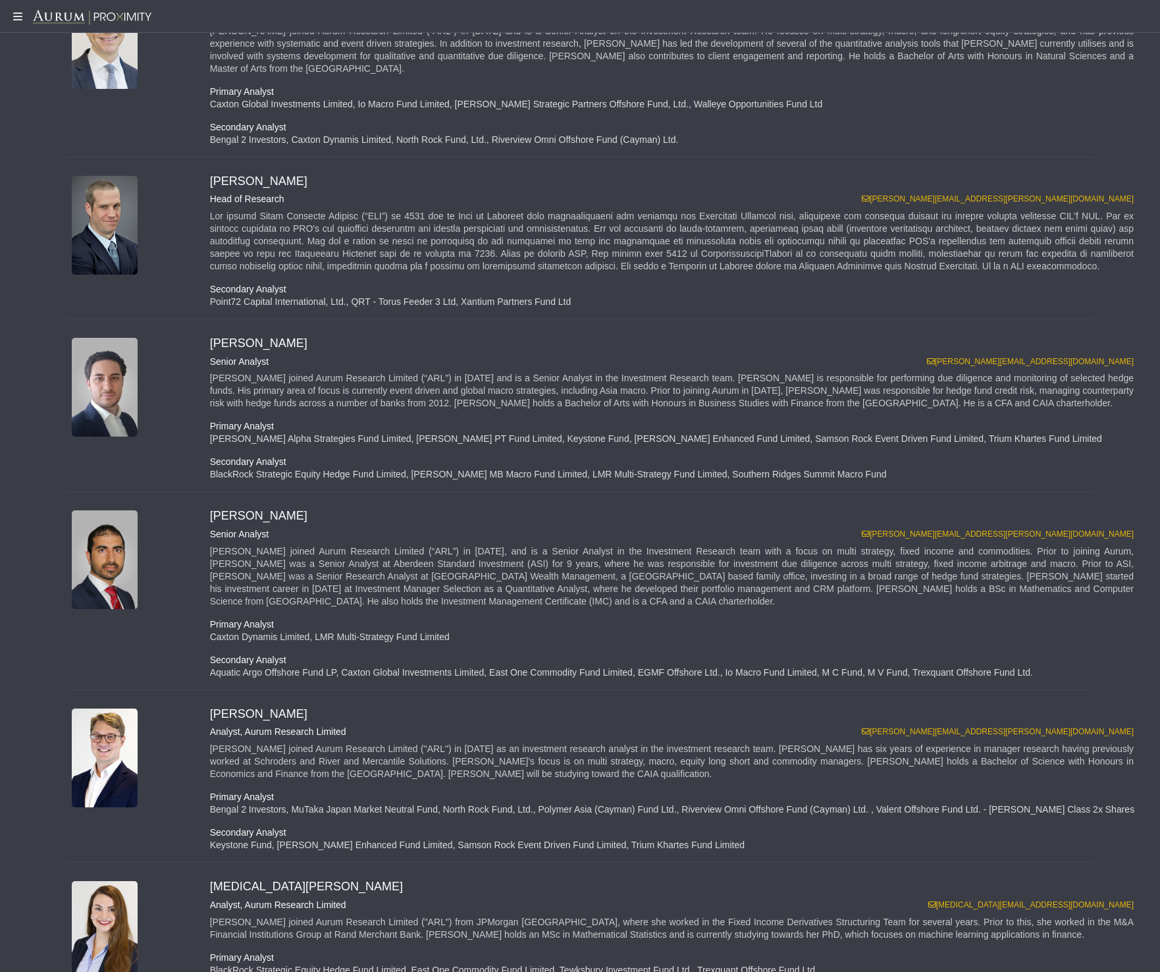
scroll to position [502, 0]
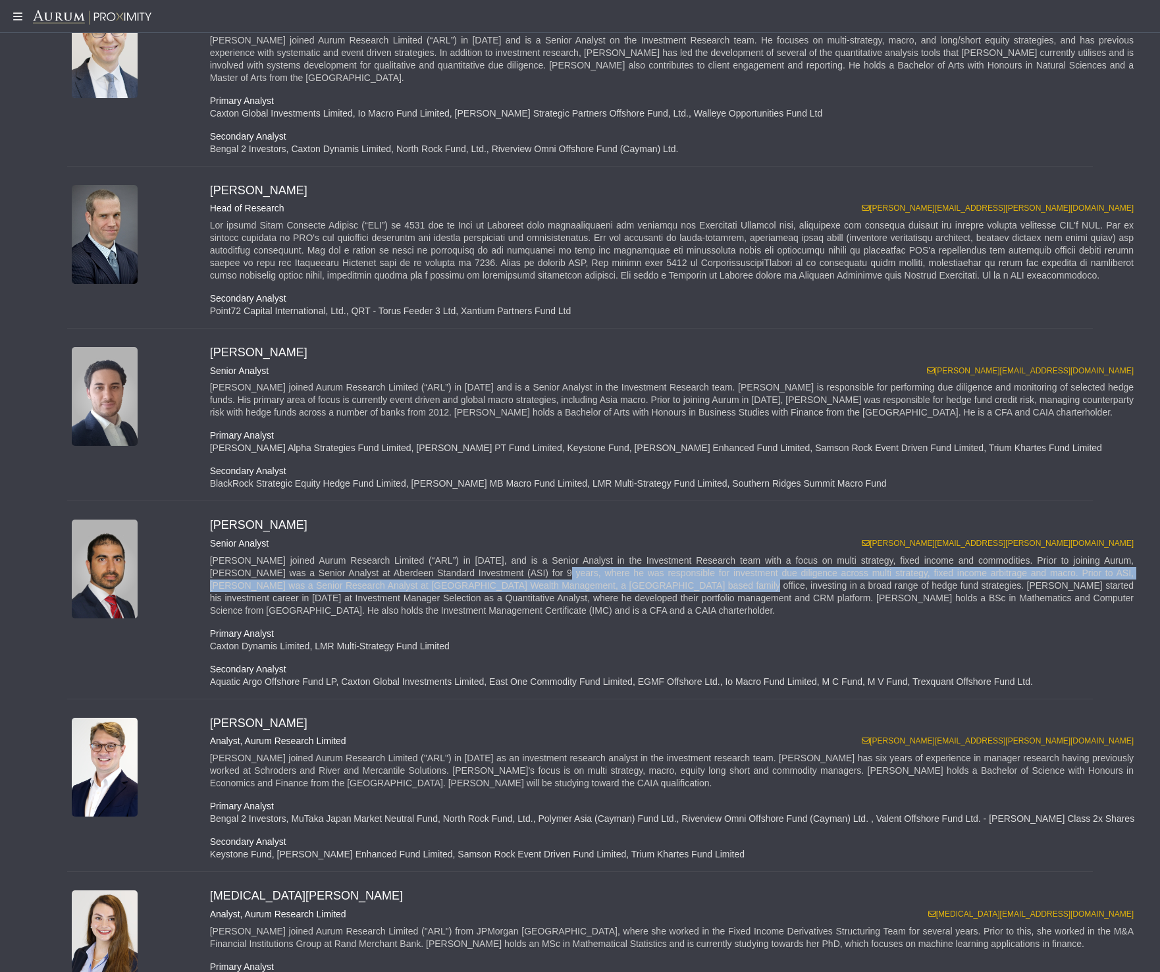
drag, startPoint x: 473, startPoint y: 547, endPoint x: 369, endPoint y: 532, distance: 105.8
click at [369, 554] on div "[PERSON_NAME] joined Aurum Research Limited (“ARL”) in [DATE], and is a Senior …" at bounding box center [675, 585] width 930 height 63
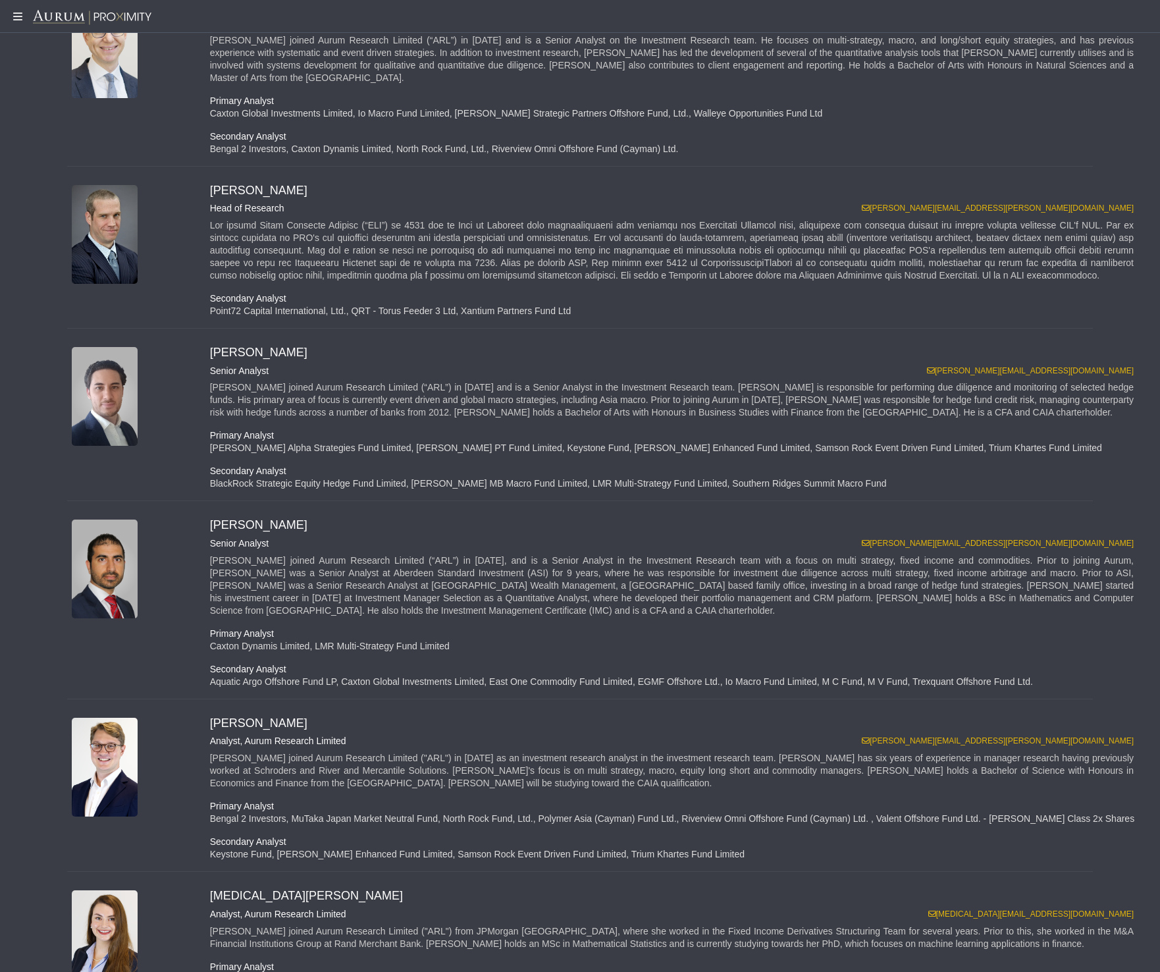
click at [369, 554] on div "[PERSON_NAME] joined Aurum Research Limited (“ARL”) in [DATE], and is a Senior …" at bounding box center [675, 585] width 930 height 63
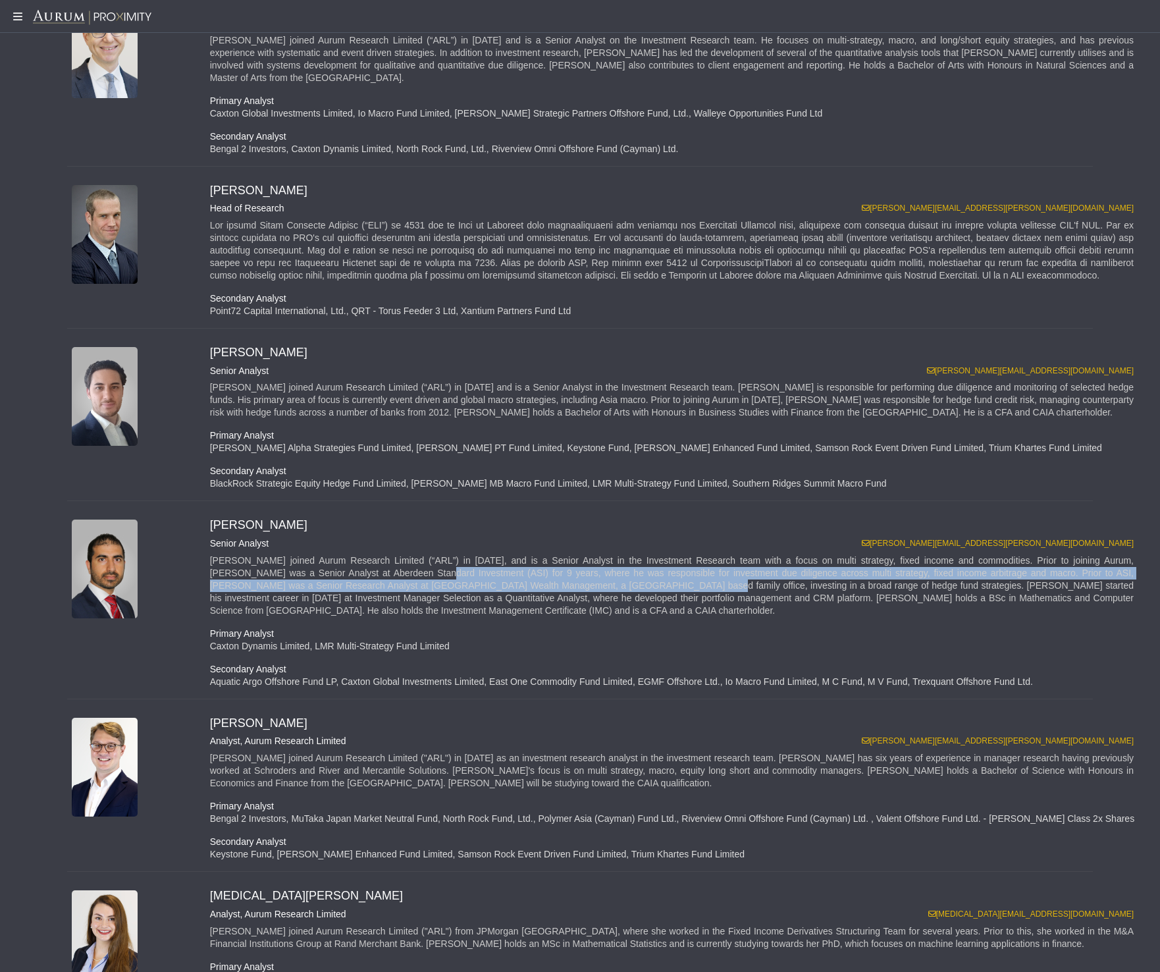
drag, startPoint x: 308, startPoint y: 531, endPoint x: 447, endPoint y: 550, distance: 140.1
click at [444, 554] on div "[PERSON_NAME] joined Aurum Research Limited (“ARL”) in [DATE], and is a Senior …" at bounding box center [675, 585] width 930 height 63
copy div "SI) for 9 years, where he was responsible for investment due diligence across m…"
click at [373, 554] on div "[PERSON_NAME] joined Aurum Research Limited (“ARL”) in [DATE], and is a Senior …" at bounding box center [675, 585] width 930 height 63
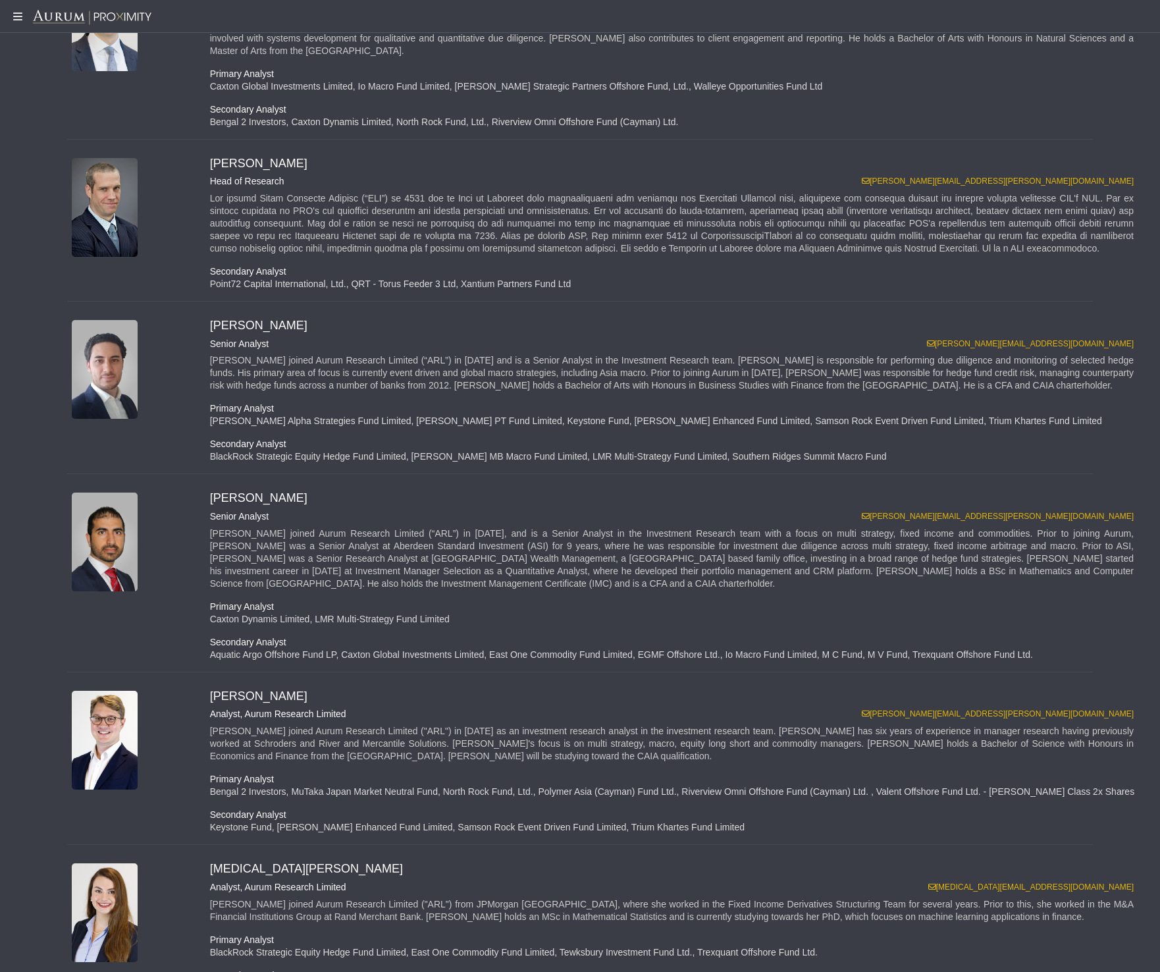
scroll to position [529, 0]
drag, startPoint x: 232, startPoint y: 603, endPoint x: 409, endPoint y: 604, distance: 176.4
click at [406, 648] on div "Aquatic Argo Offshore Fund LP, Caxton Global Investments Limited, East One Comm…" at bounding box center [675, 654] width 950 height 13
click at [413, 648] on div "Aquatic Argo Offshore Fund LP, Caxton Global Investments Limited, East One Comm…" at bounding box center [675, 654] width 950 height 13
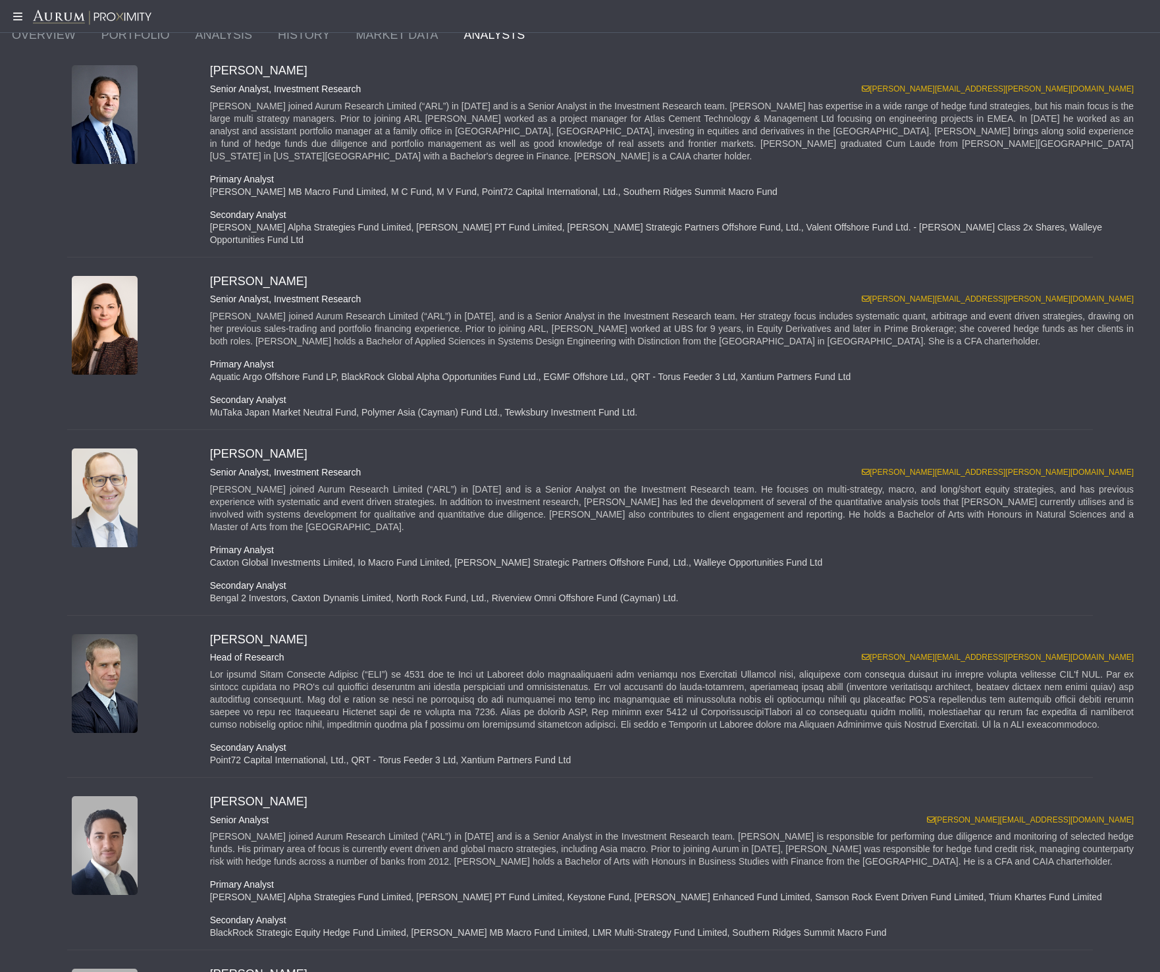
scroll to position [0, 0]
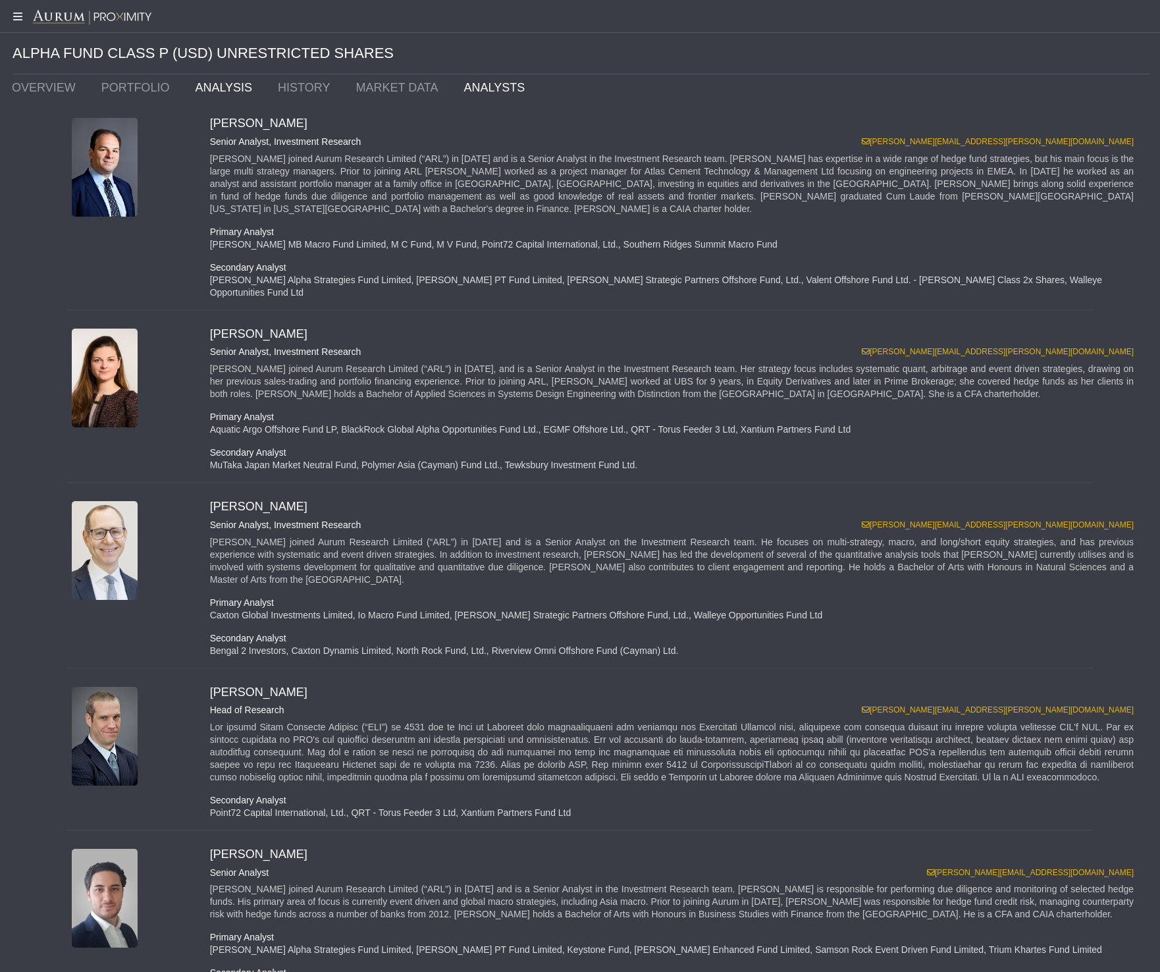
click at [194, 84] on link "ANALYSIS" at bounding box center [226, 87] width 83 height 26
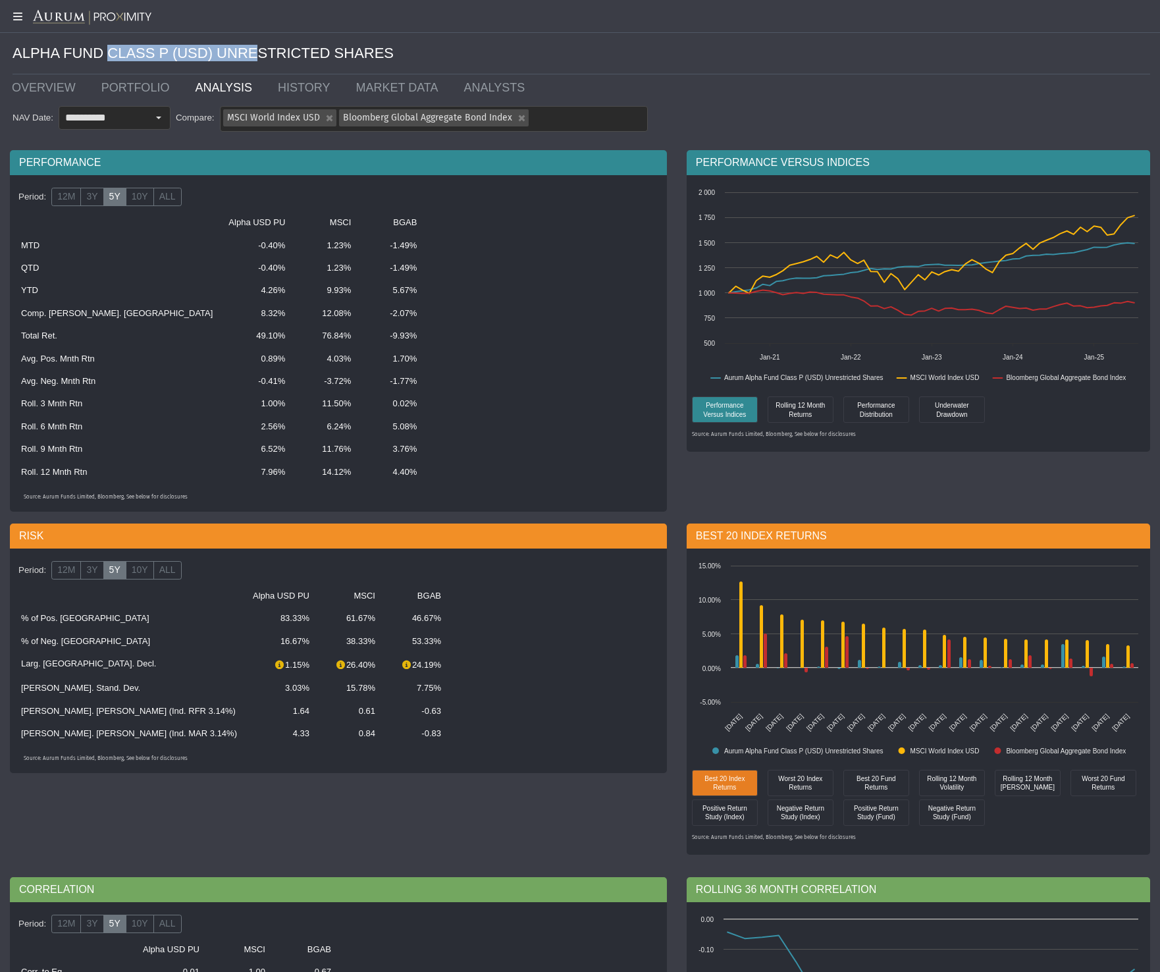
drag, startPoint x: 134, startPoint y: 51, endPoint x: 290, endPoint y: 49, distance: 156.0
click at [285, 49] on div "ALPHA FUND CLASS P (USD) UNRESTRICTED SHARES" at bounding box center [582, 53] width 1138 height 41
click at [291, 49] on div "ALPHA FUND CLASS P (USD) UNRESTRICTED SHARES" at bounding box center [582, 53] width 1138 height 41
click at [33, 84] on link "OVERVIEW" at bounding box center [47, 87] width 90 height 26
